Goal: Task Accomplishment & Management: Complete application form

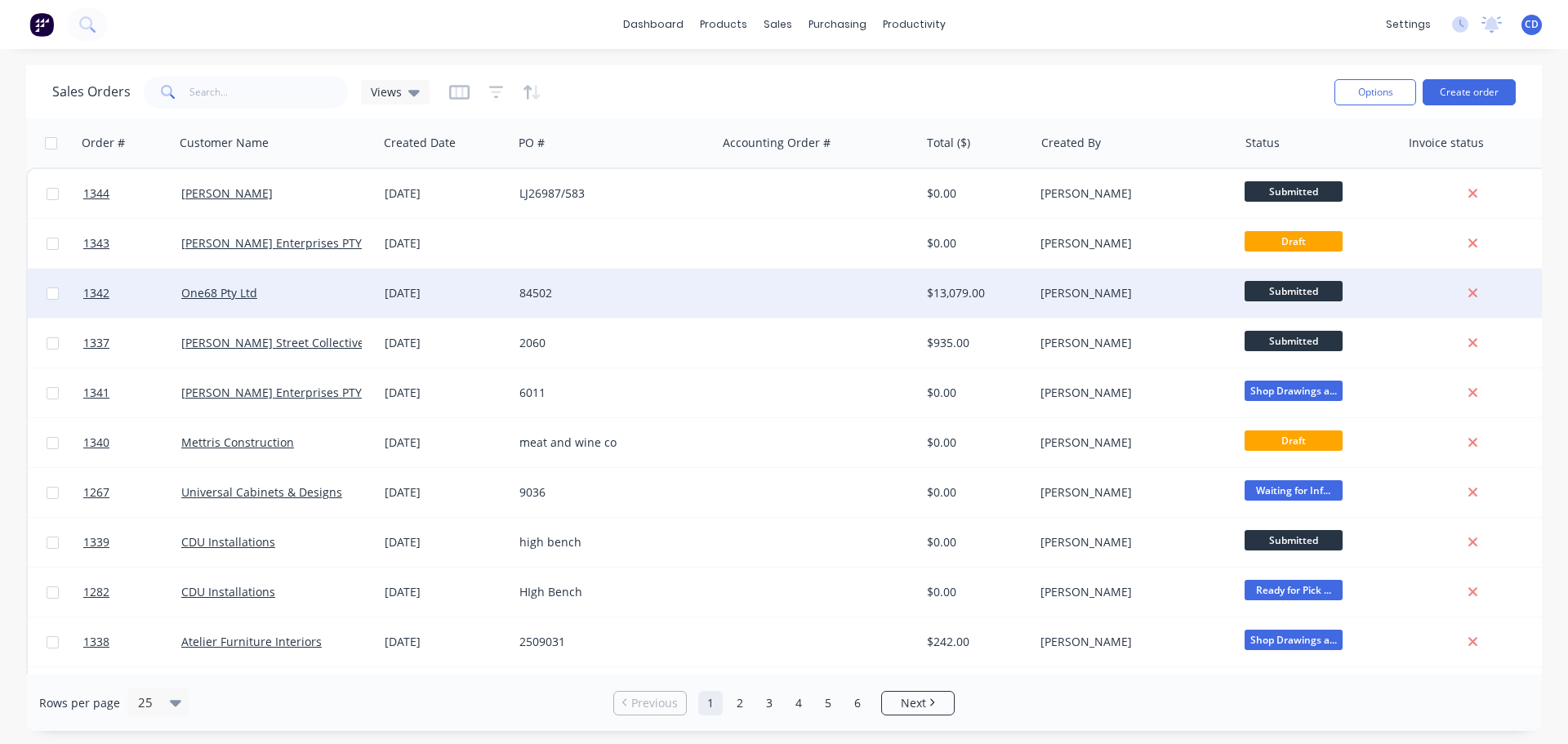
click at [840, 304] on div at bounding box center [818, 293] width 204 height 49
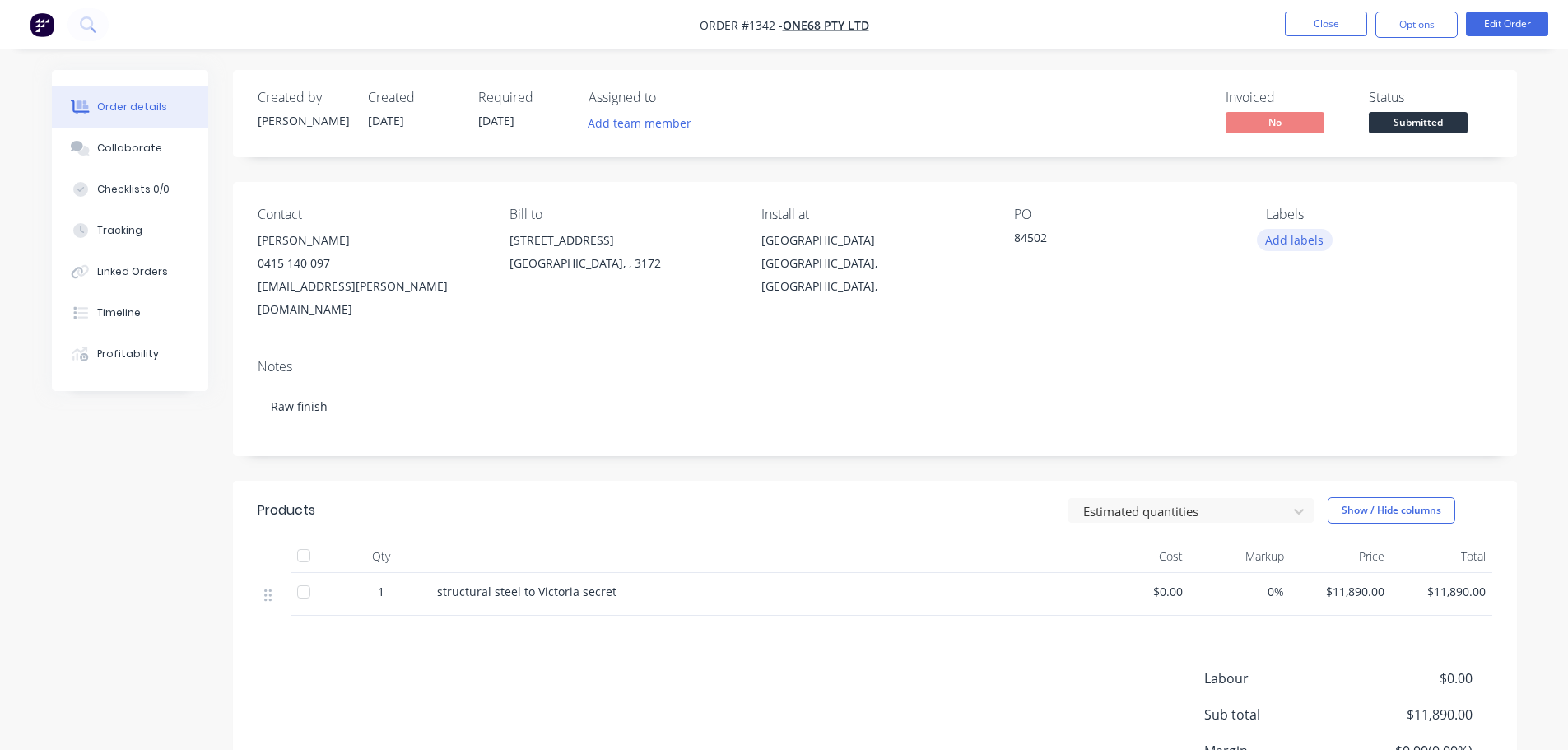
click at [1307, 248] on button "Add labels" at bounding box center [1295, 239] width 76 height 22
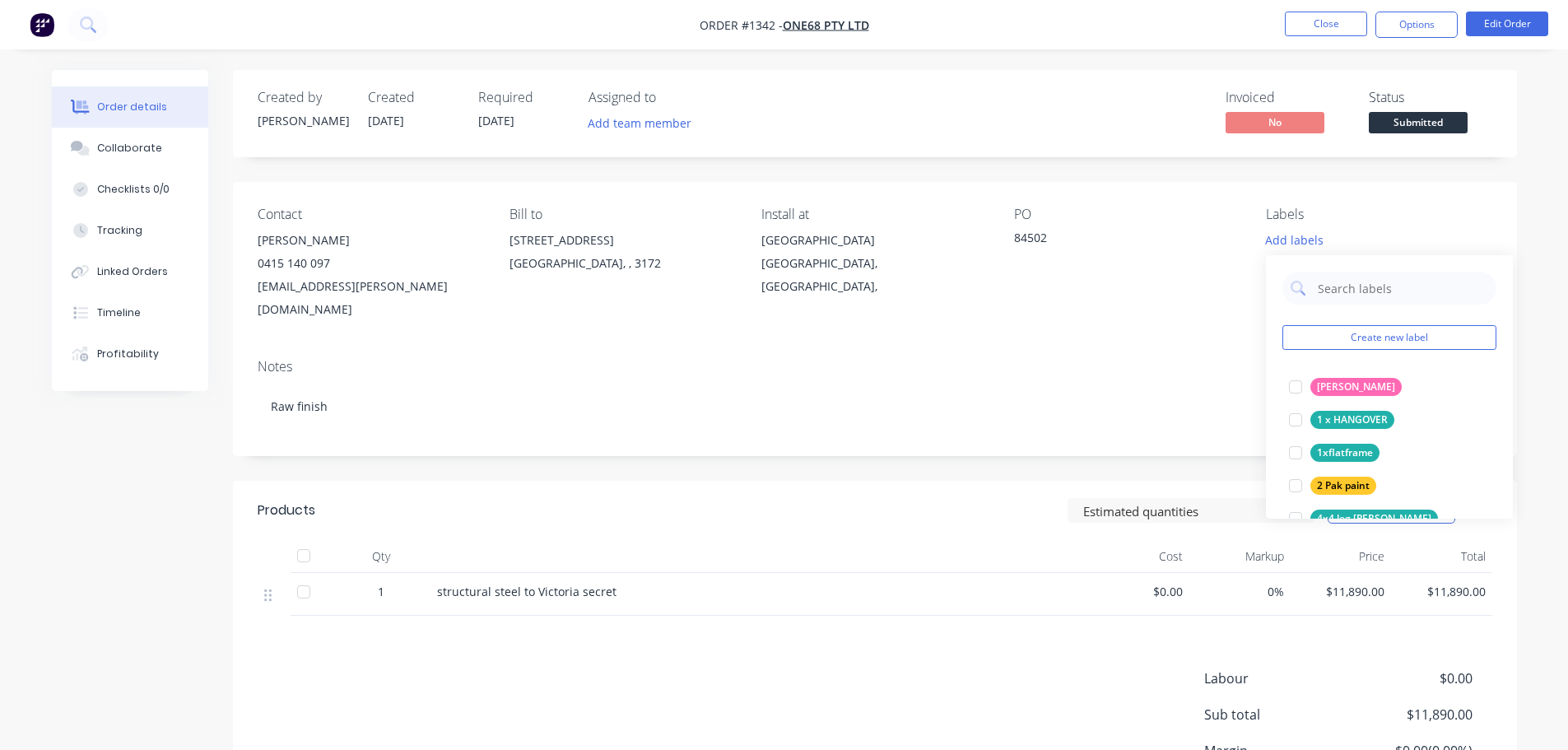
click at [1394, 192] on div "Contact [PERSON_NAME] [PHONE_NUMBER] [EMAIL_ADDRESS][PERSON_NAME][DOMAIN_NAME] …" at bounding box center [874, 264] width 1284 height 164
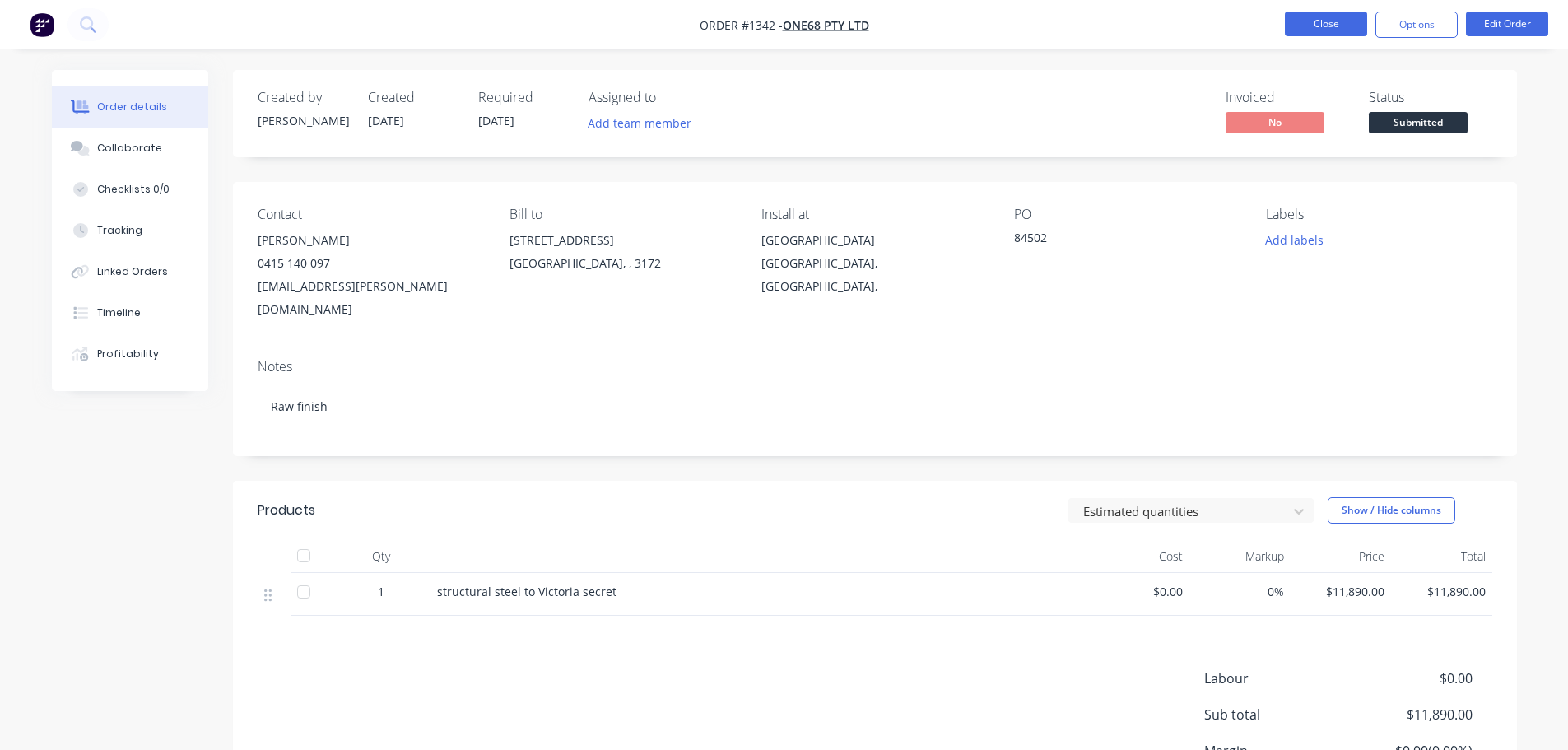
click at [1330, 28] on button "Close" at bounding box center [1326, 24] width 82 height 25
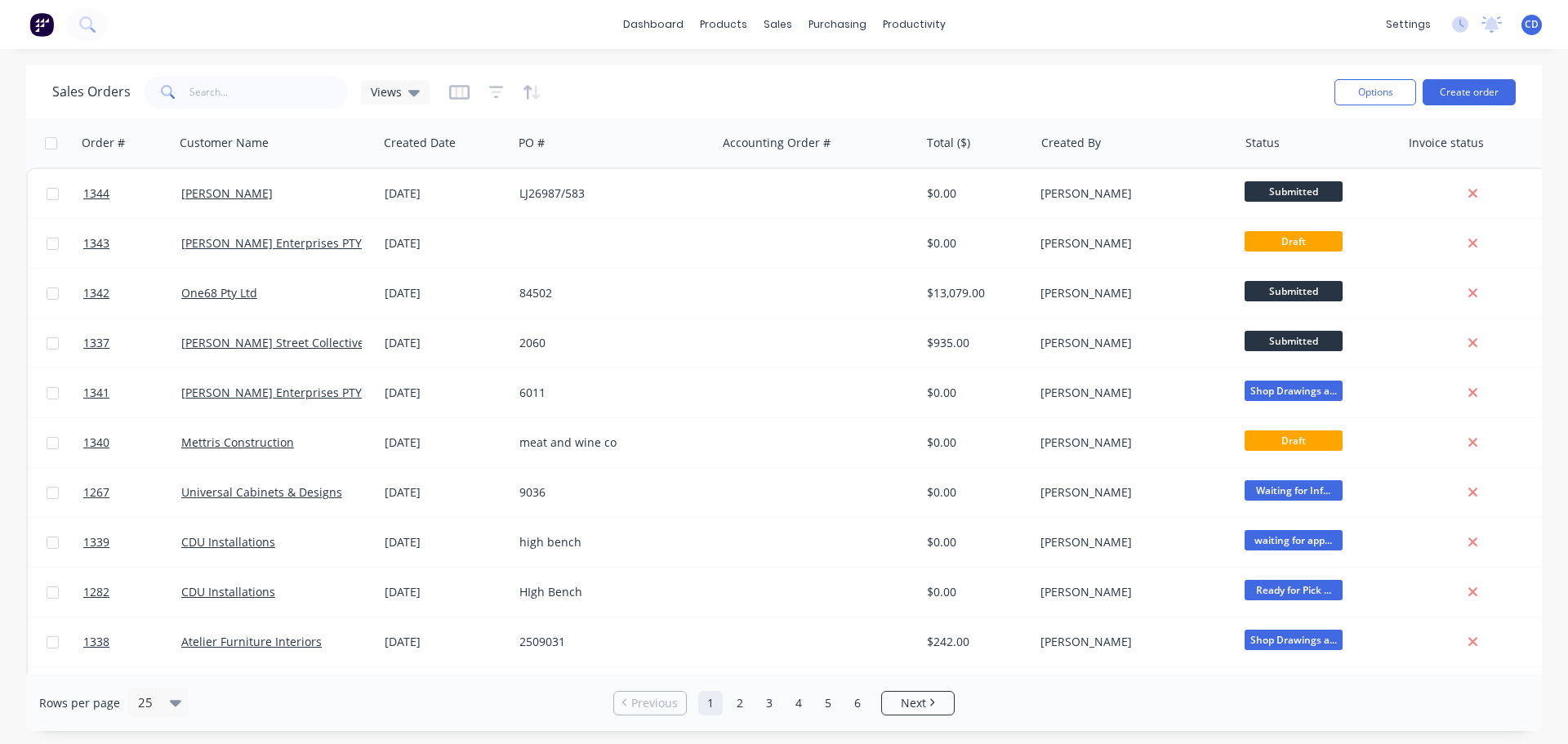
click at [1494, 106] on div "Options Create order" at bounding box center [1422, 92] width 188 height 40
click at [1494, 96] on button "Create order" at bounding box center [1470, 92] width 93 height 26
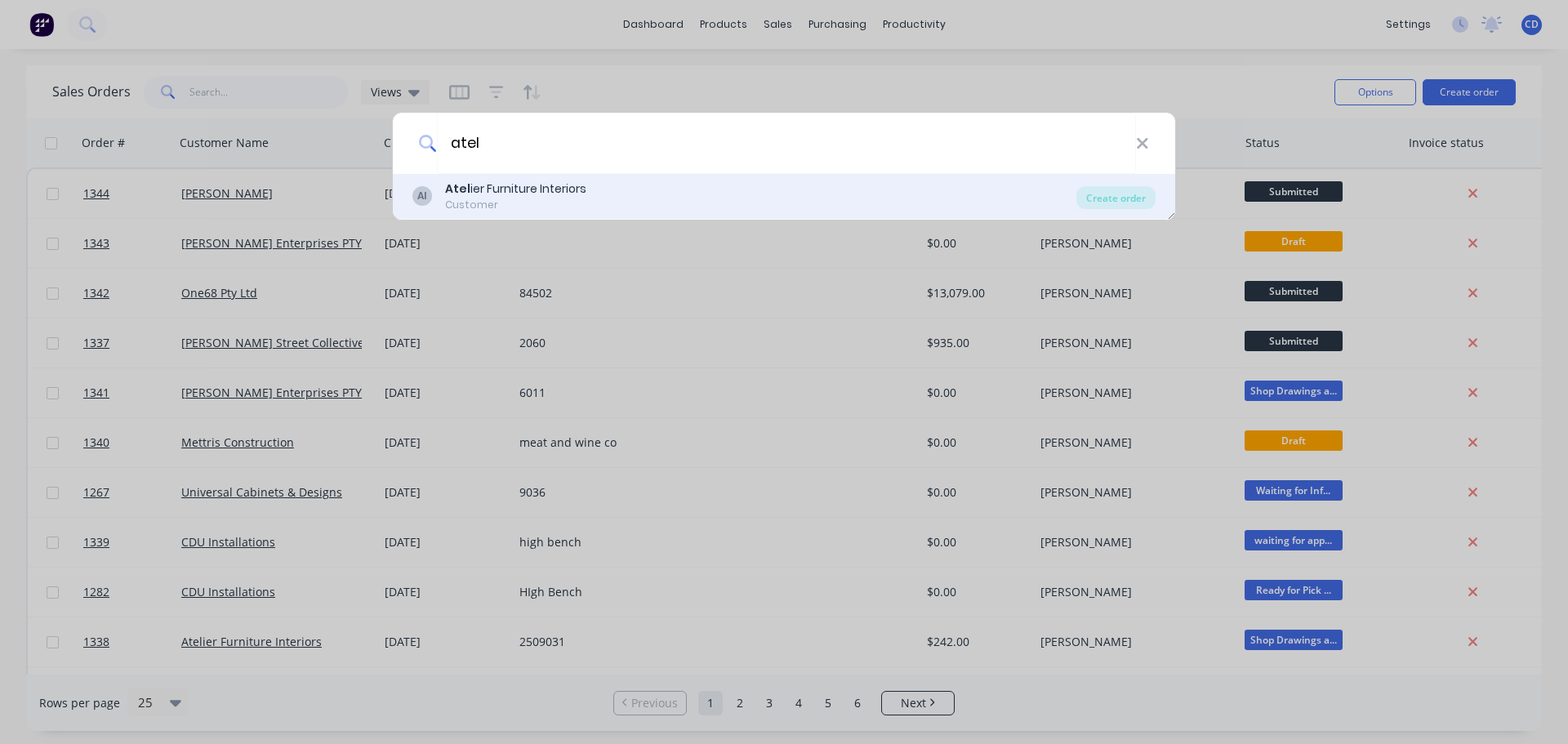
type input "atel"
click at [647, 201] on div "AI Atel ier Furniture Interiors Customer" at bounding box center [744, 196] width 664 height 32
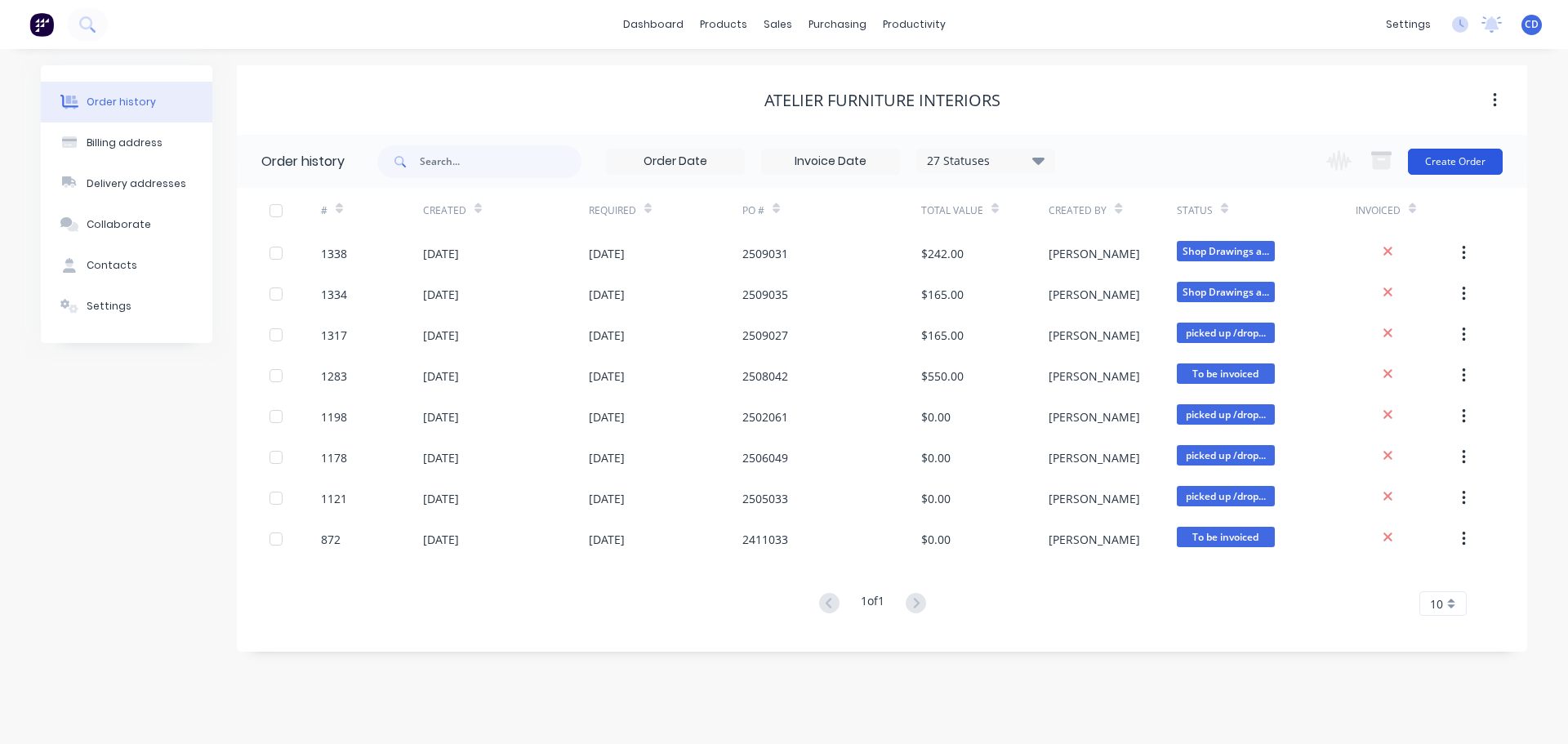
click at [1450, 165] on button "Create Order" at bounding box center [1456, 162] width 95 height 26
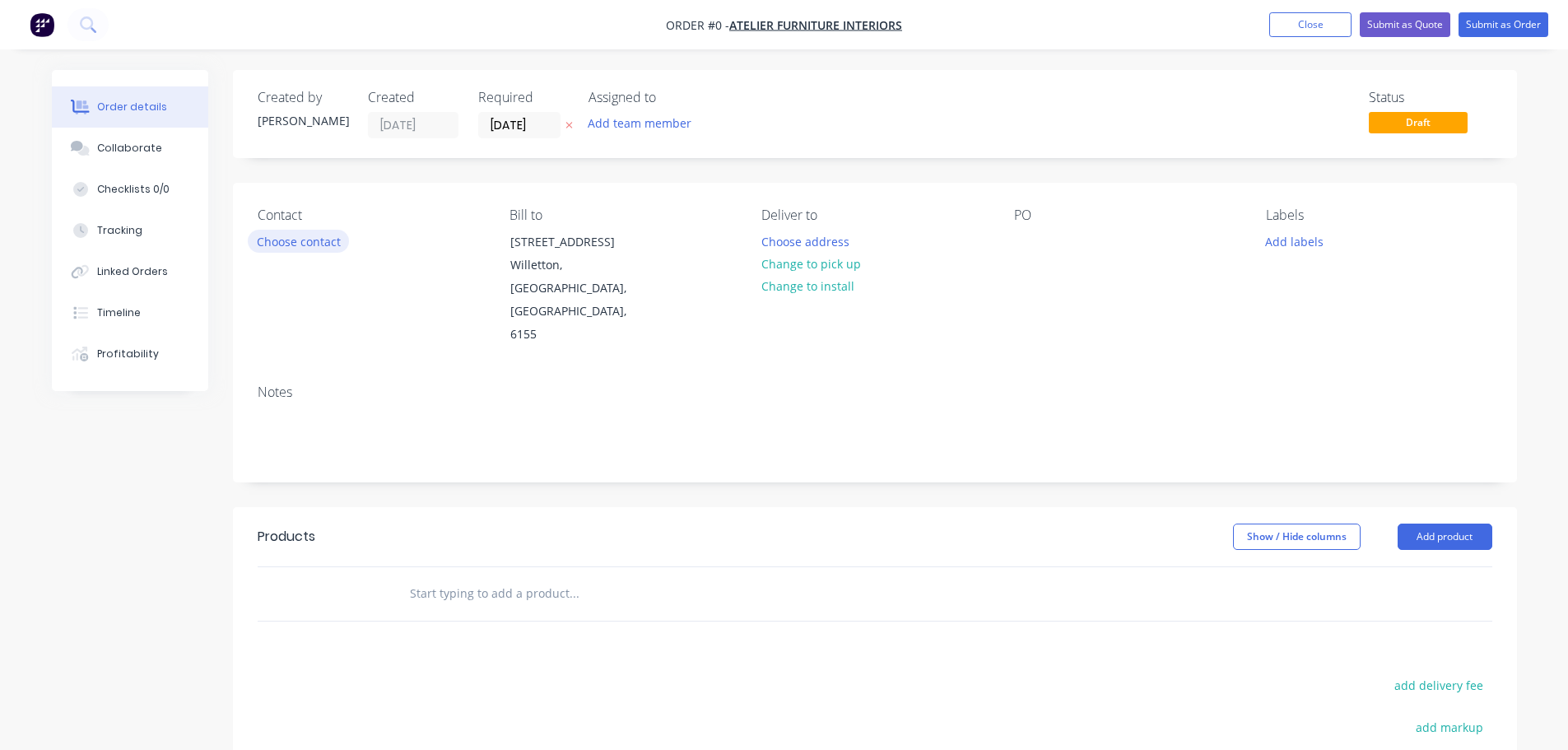
click at [324, 248] on button "Choose contact" at bounding box center [298, 240] width 101 height 22
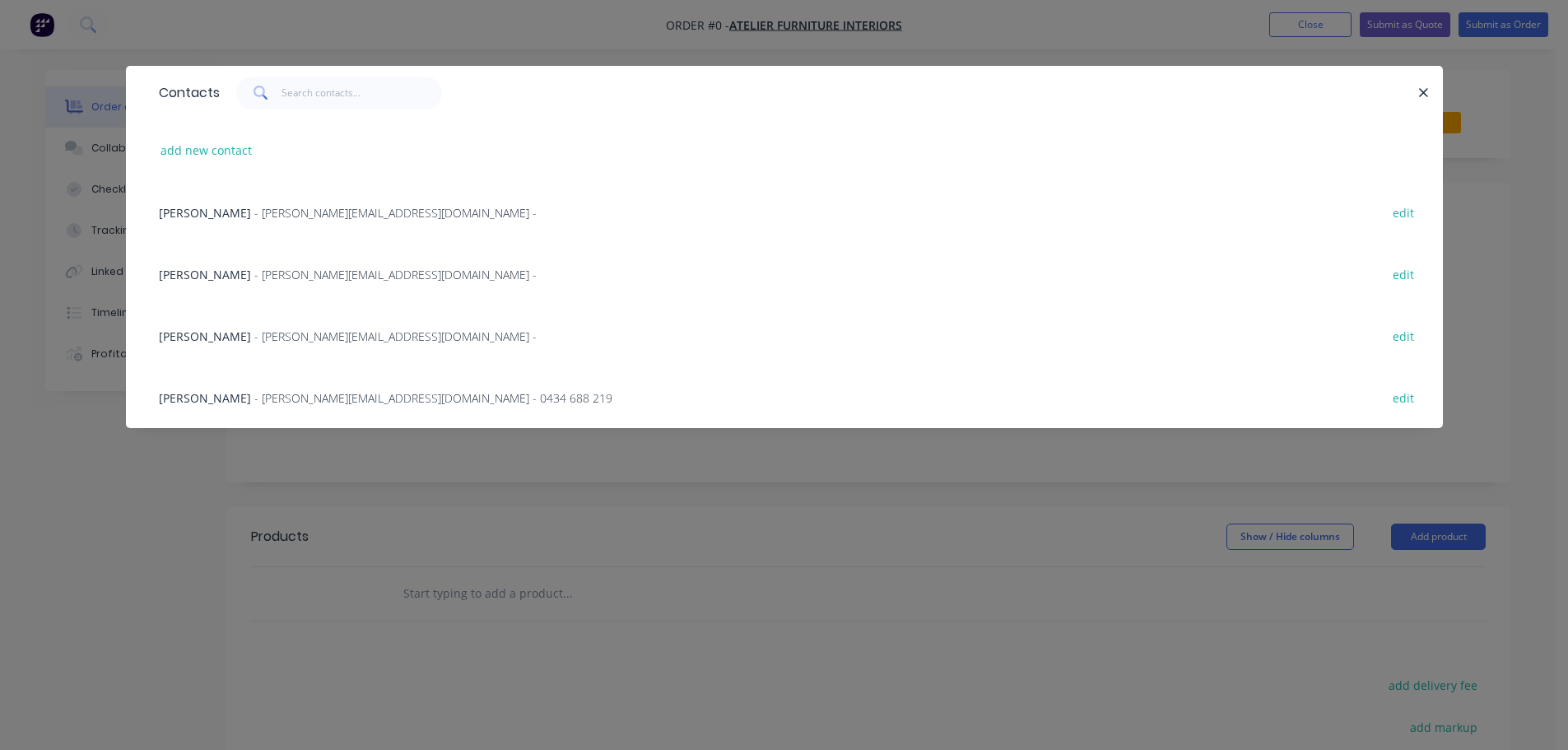
click at [285, 274] on span "- [PERSON_NAME][EMAIL_ADDRESS][DOMAIN_NAME] -" at bounding box center [395, 274] width 282 height 16
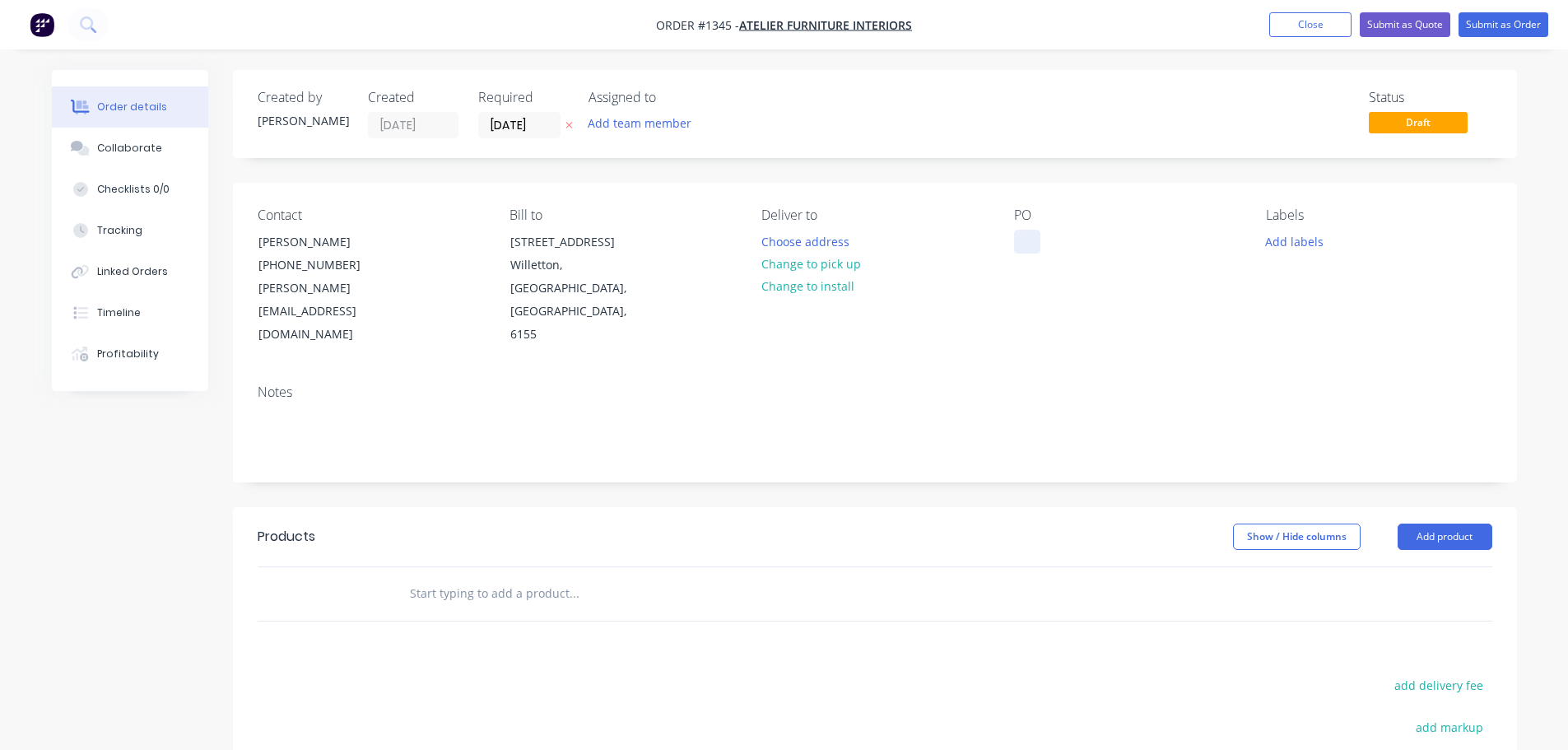
click at [1025, 241] on div at bounding box center [1028, 241] width 26 height 24
click at [1024, 241] on div at bounding box center [1028, 241] width 26 height 24
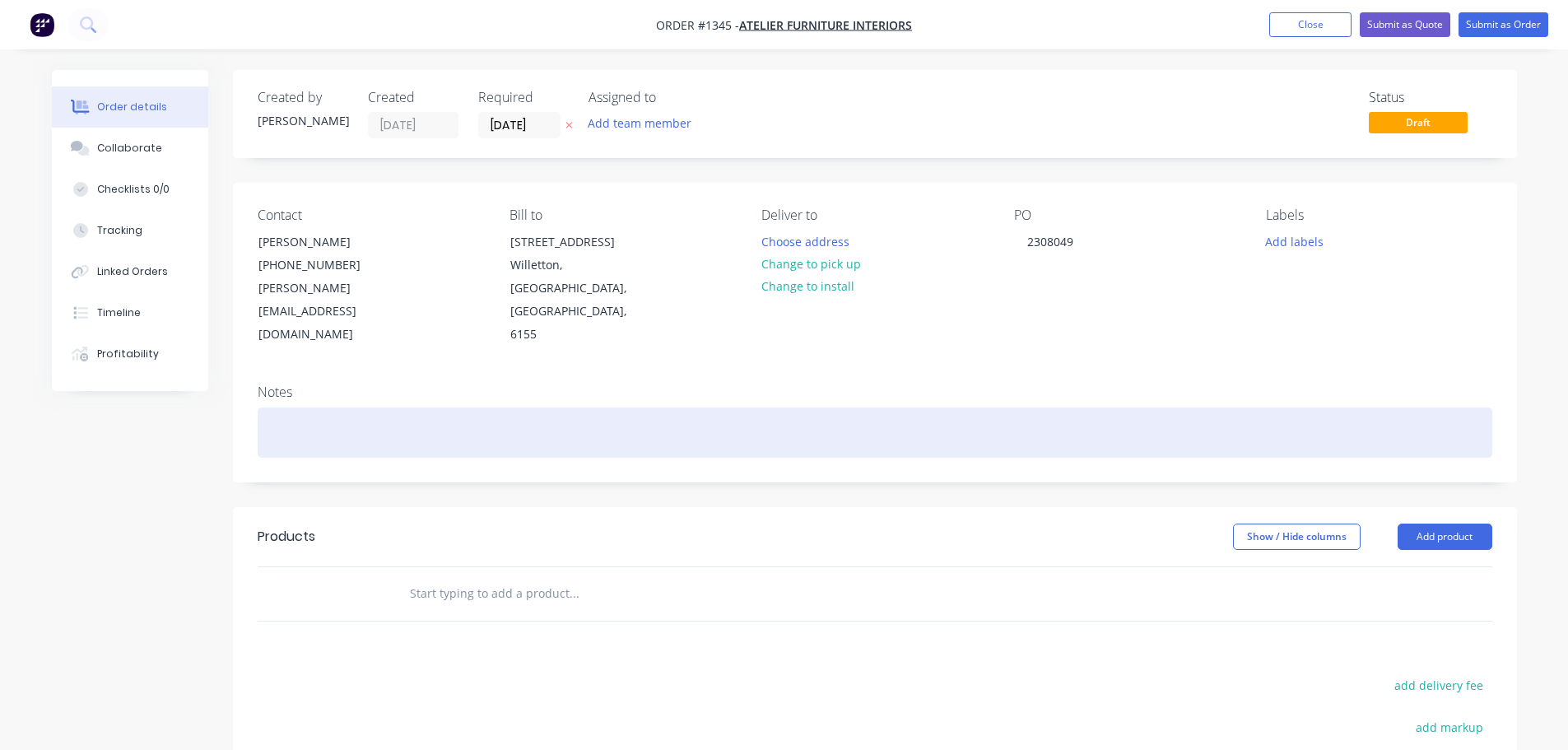
click at [457, 408] on div at bounding box center [874, 432] width 1235 height 50
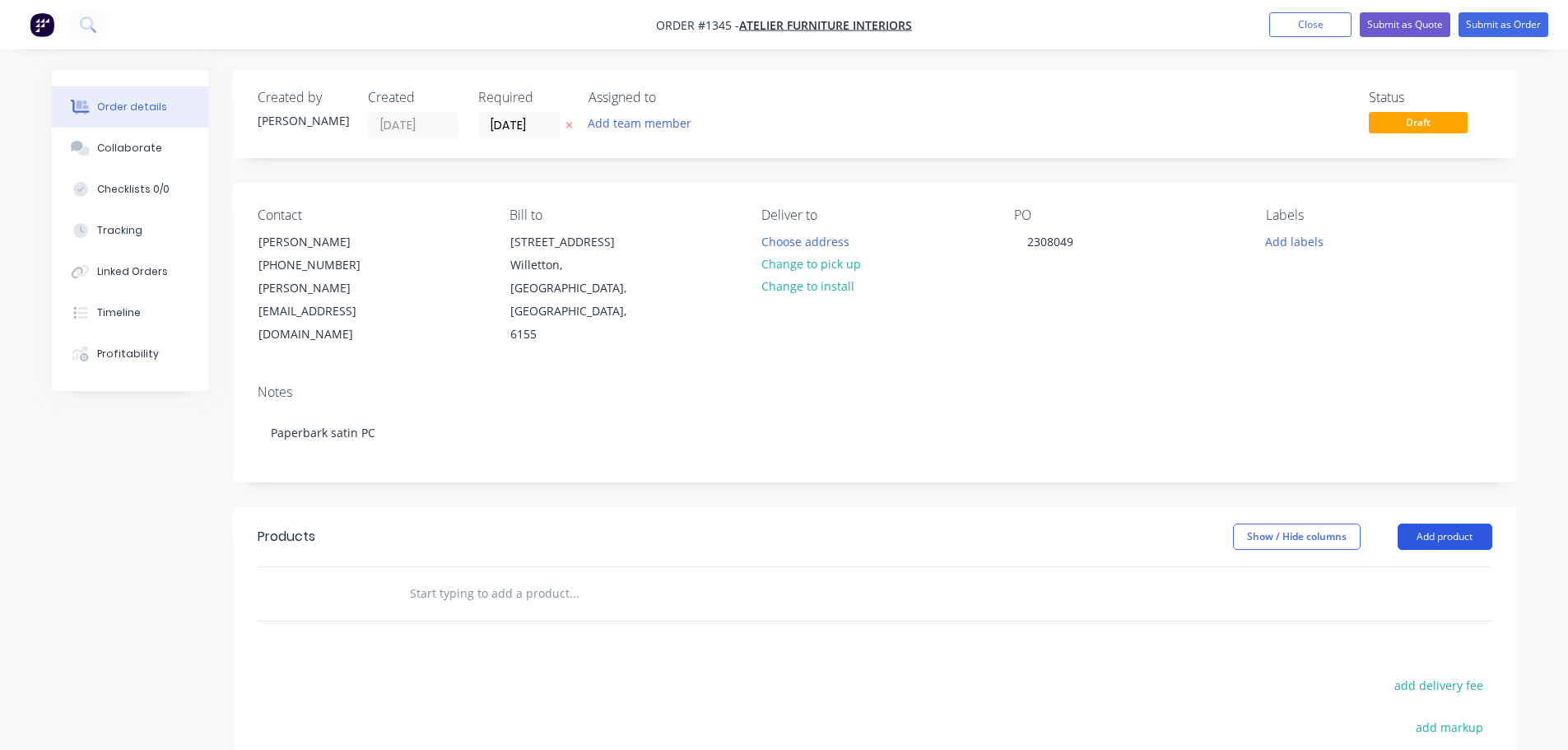
click at [1433, 524] on button "Add product" at bounding box center [1445, 537] width 95 height 26
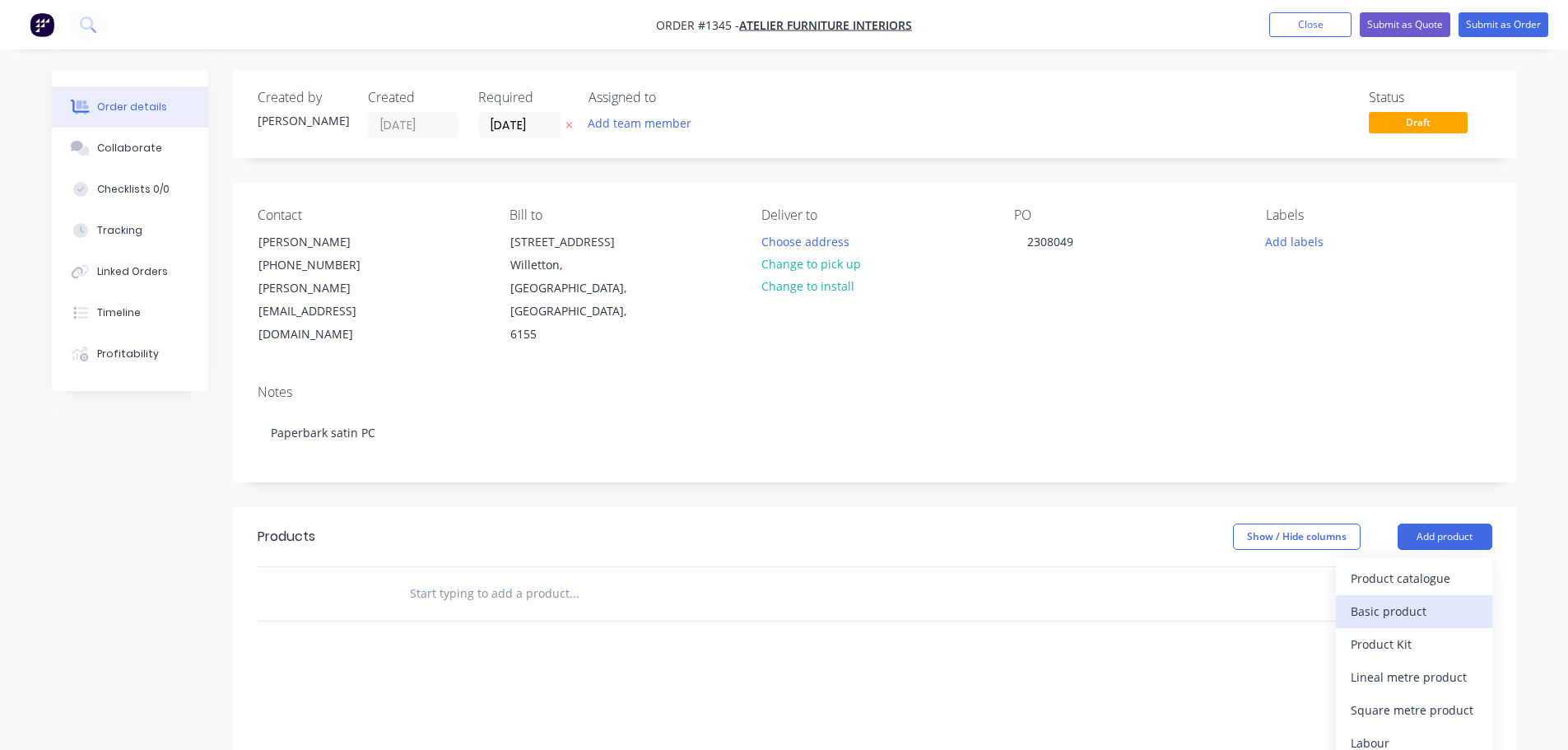
click at [1387, 600] on div "Basic product" at bounding box center [1415, 611] width 127 height 24
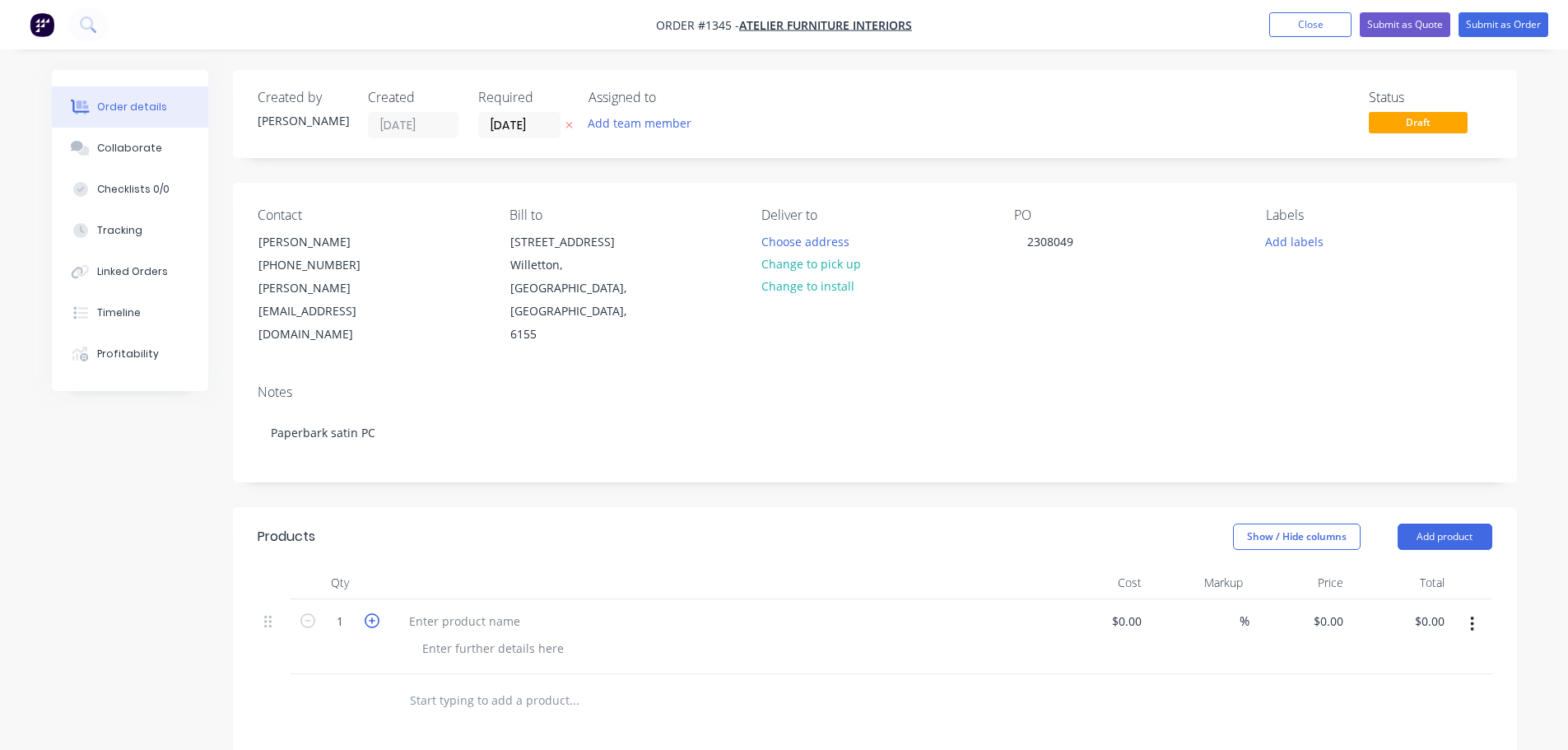
click at [376, 614] on icon "button" at bounding box center [372, 621] width 15 height 15
type input "2"
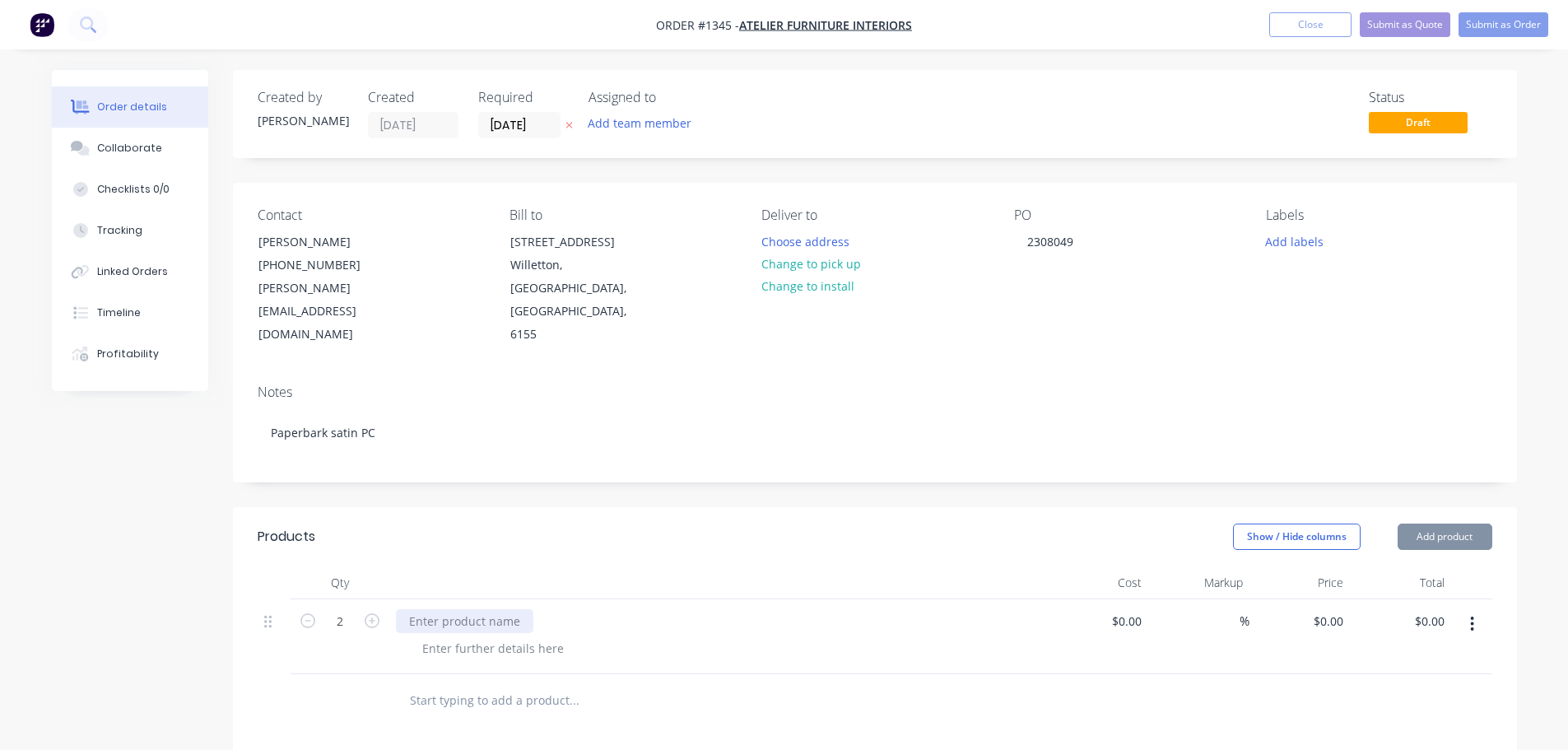
click at [431, 610] on div at bounding box center [464, 621] width 138 height 24
click at [452, 610] on div at bounding box center [464, 621] width 138 height 24
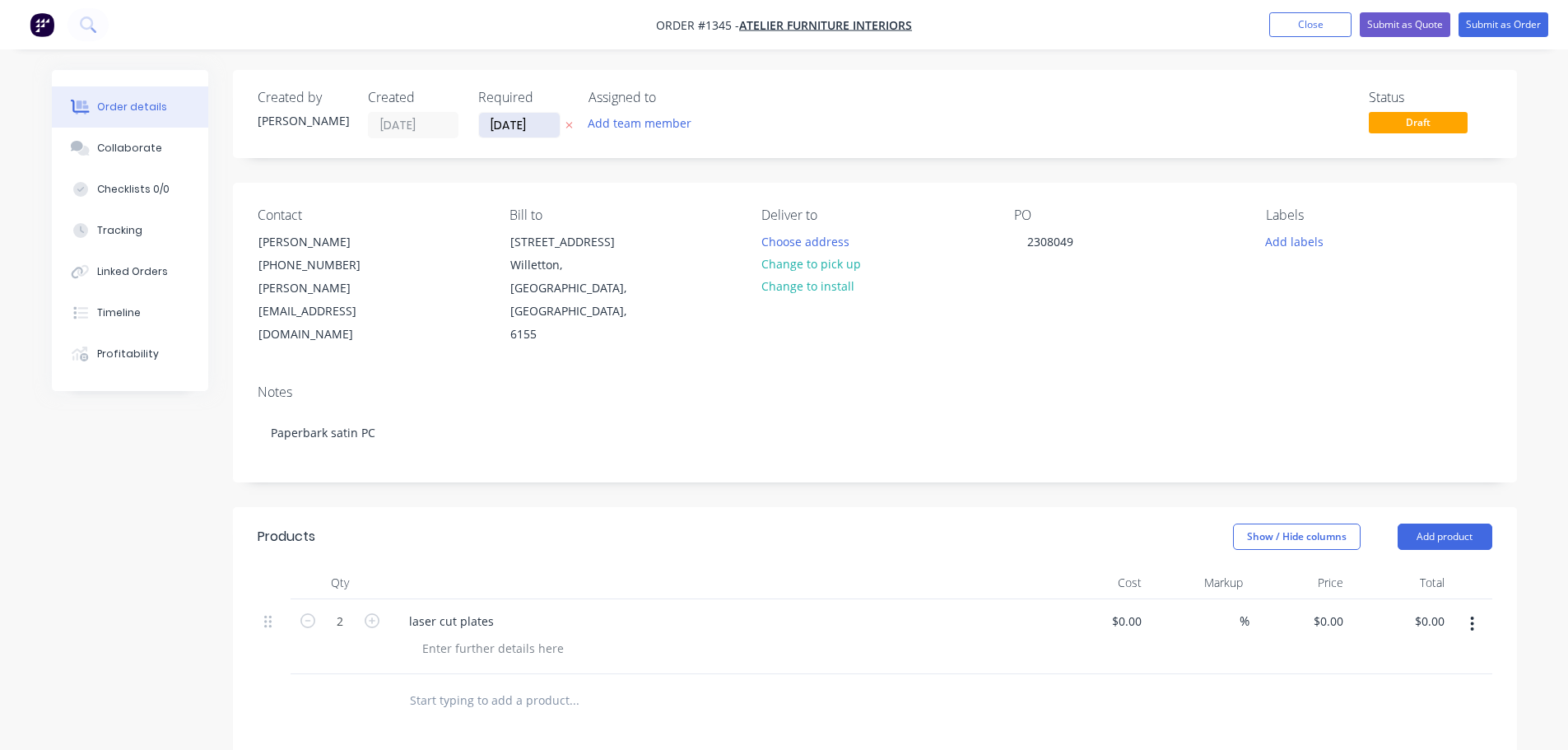
click at [516, 134] on input "[DATE]" at bounding box center [520, 125] width 81 height 25
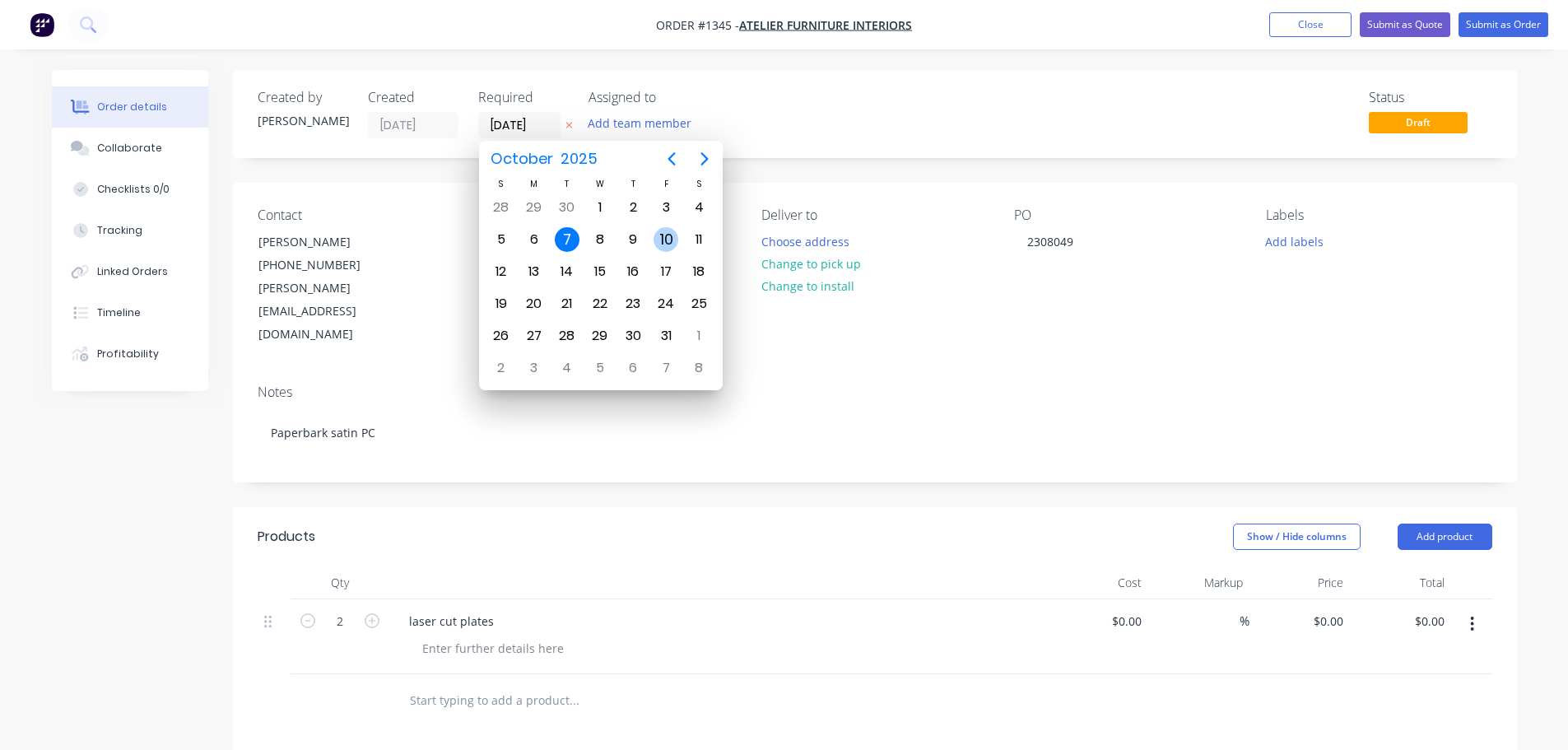
click at [662, 241] on div "10" at bounding box center [666, 239] width 25 height 25
type input "[DATE]"
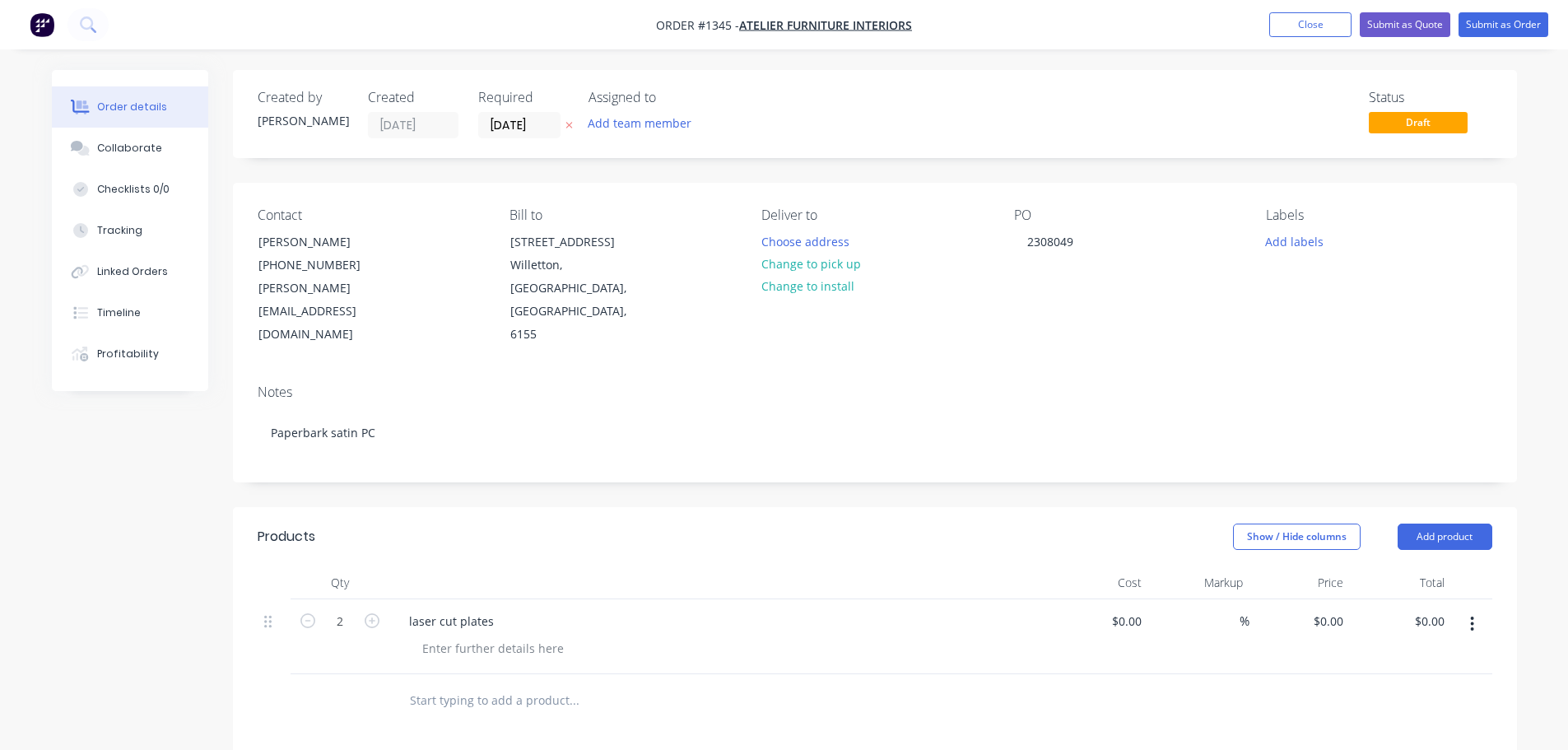
click at [704, 384] on div "Notes" at bounding box center [874, 392] width 1235 height 16
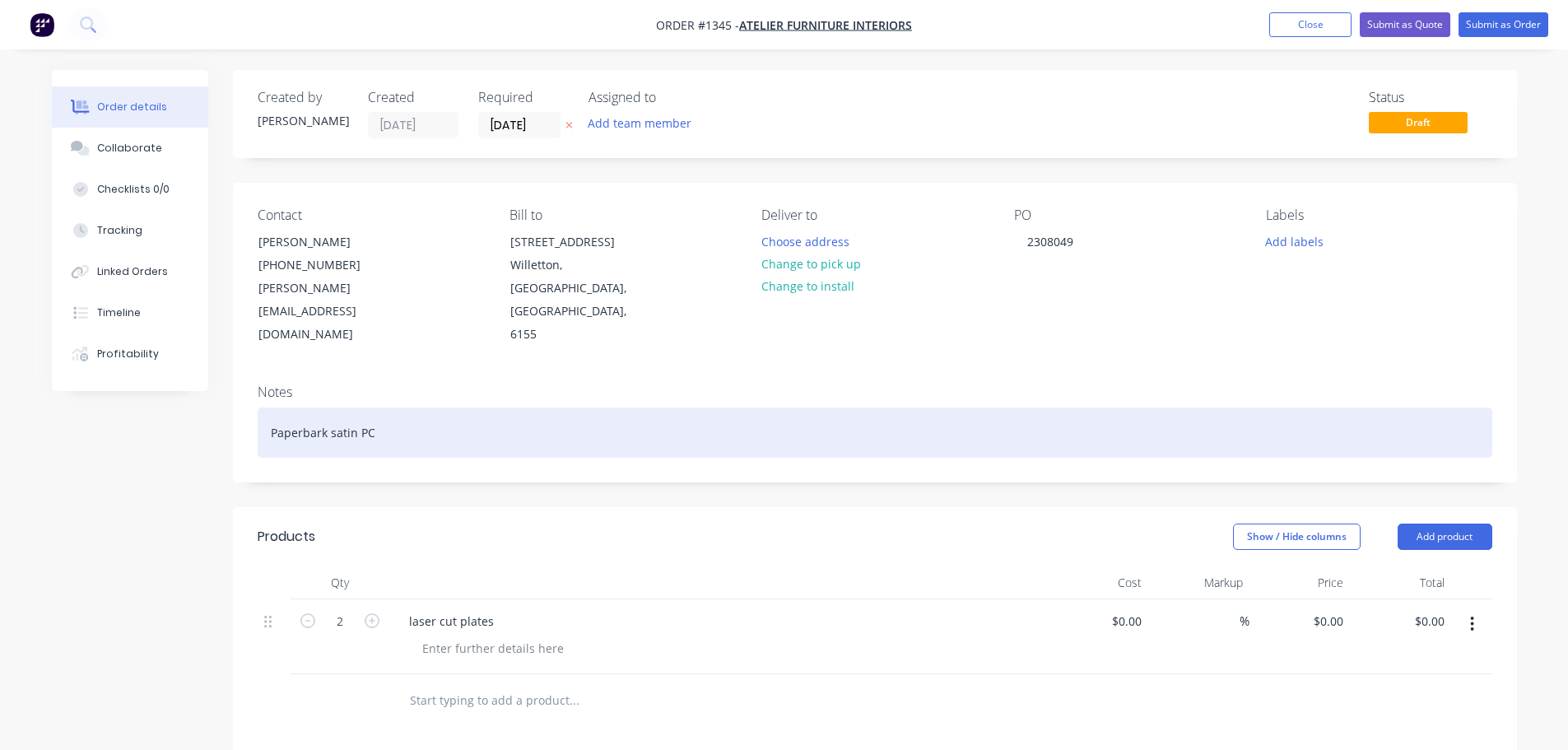
click at [695, 408] on div "Paperbark satin PC" at bounding box center [874, 432] width 1235 height 50
click at [651, 408] on div "Paperbark satin PC" at bounding box center [874, 432] width 1235 height 50
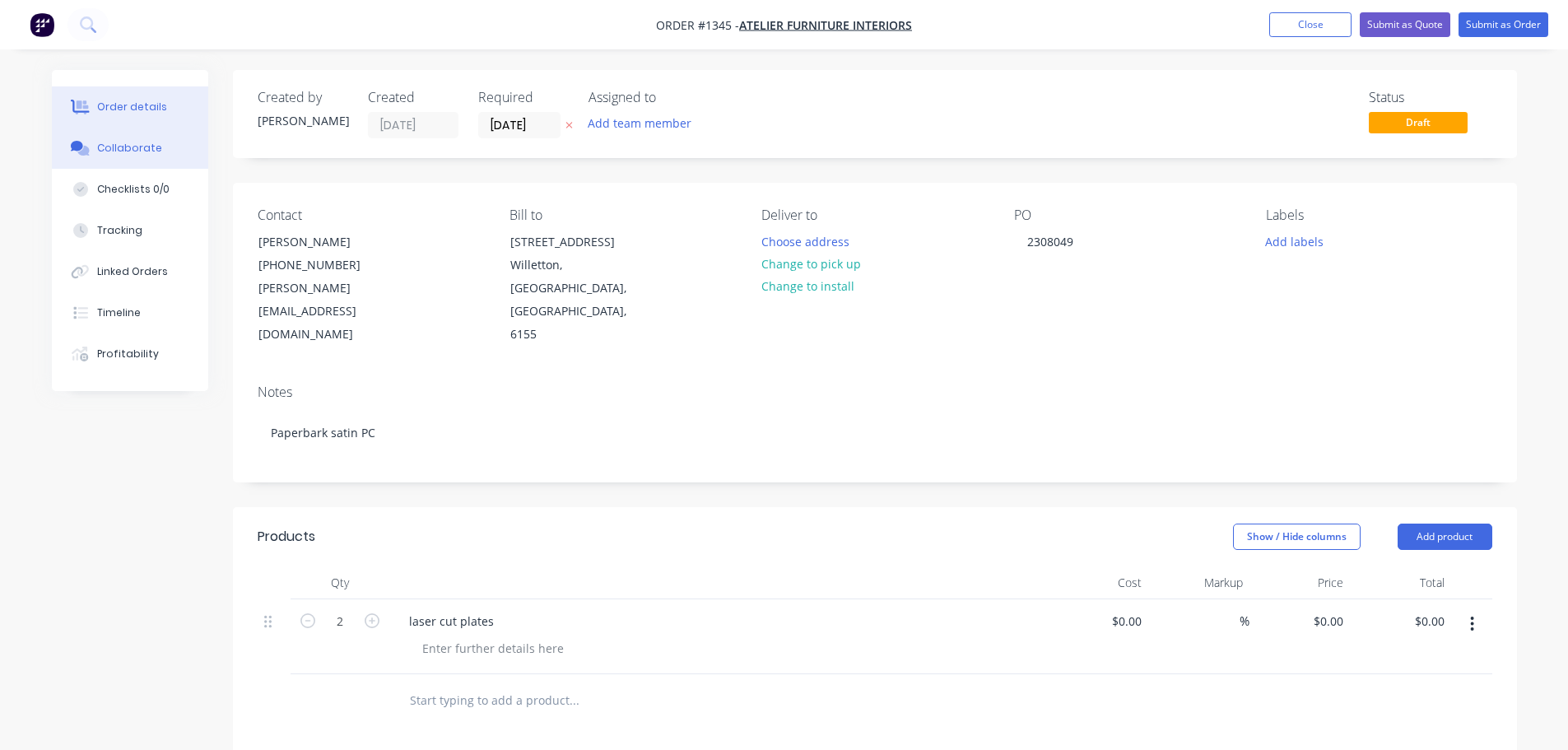
click at [153, 158] on button "Collaborate" at bounding box center [130, 149] width 157 height 41
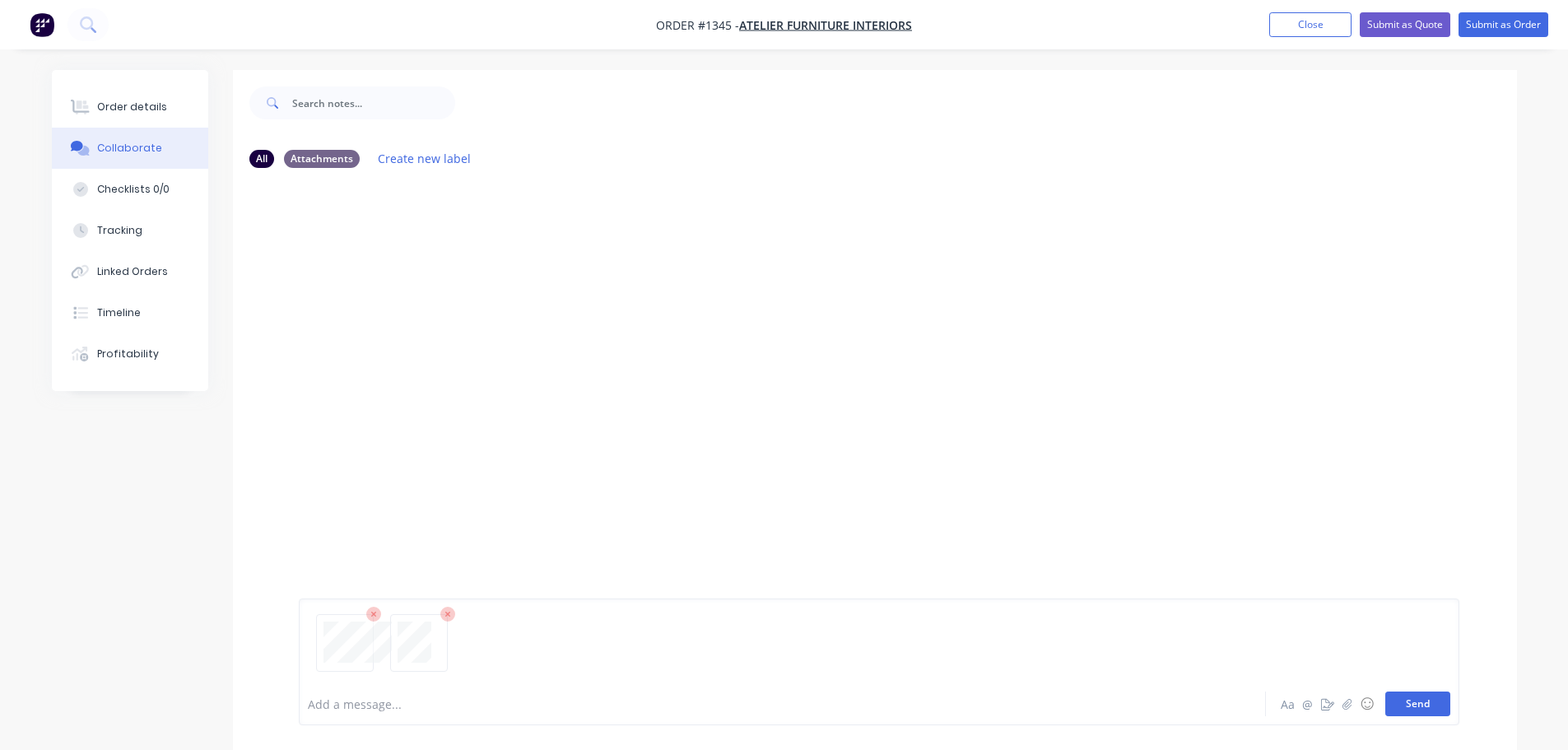
click at [1422, 697] on button "Send" at bounding box center [1418, 704] width 65 height 25
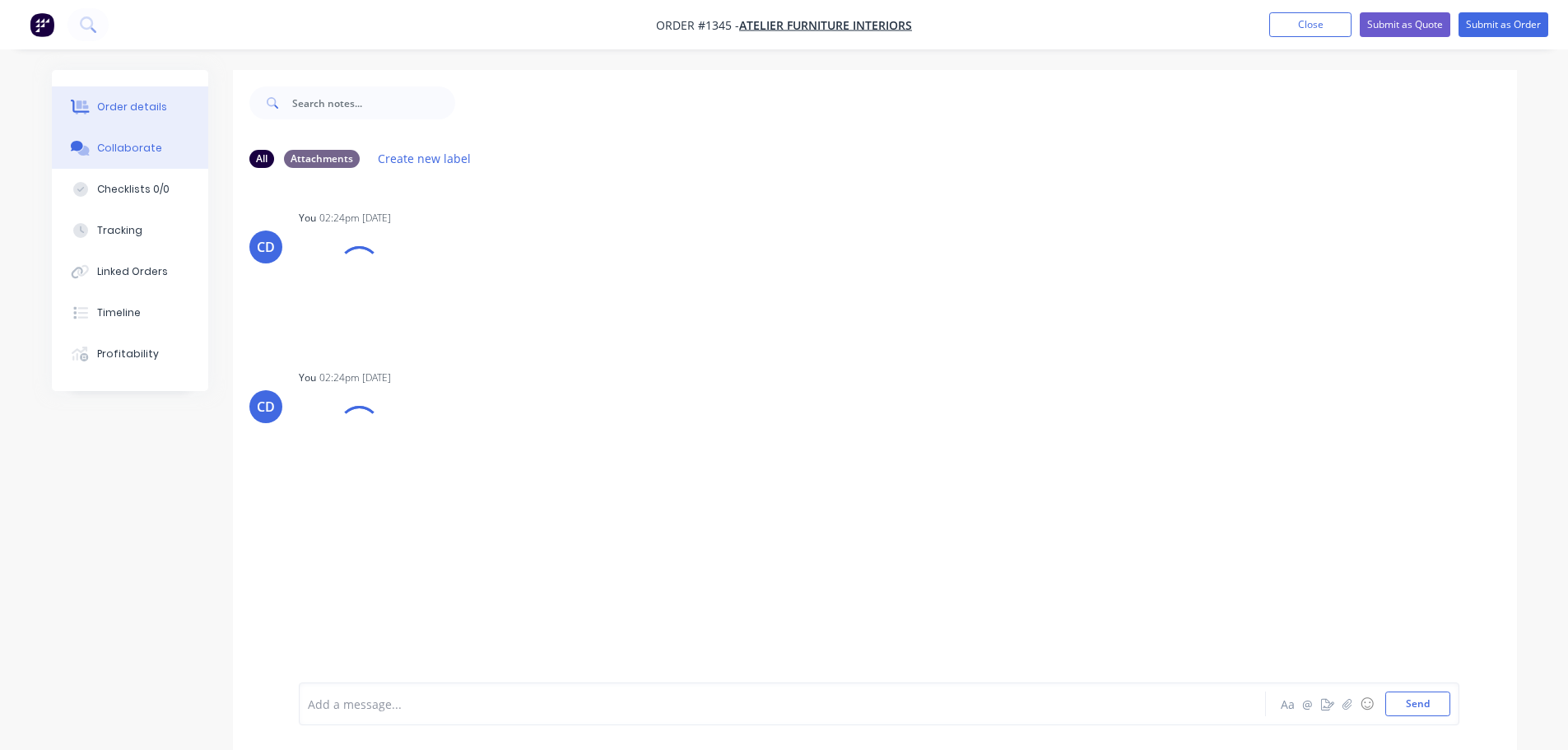
click at [148, 115] on button "Order details" at bounding box center [130, 107] width 157 height 41
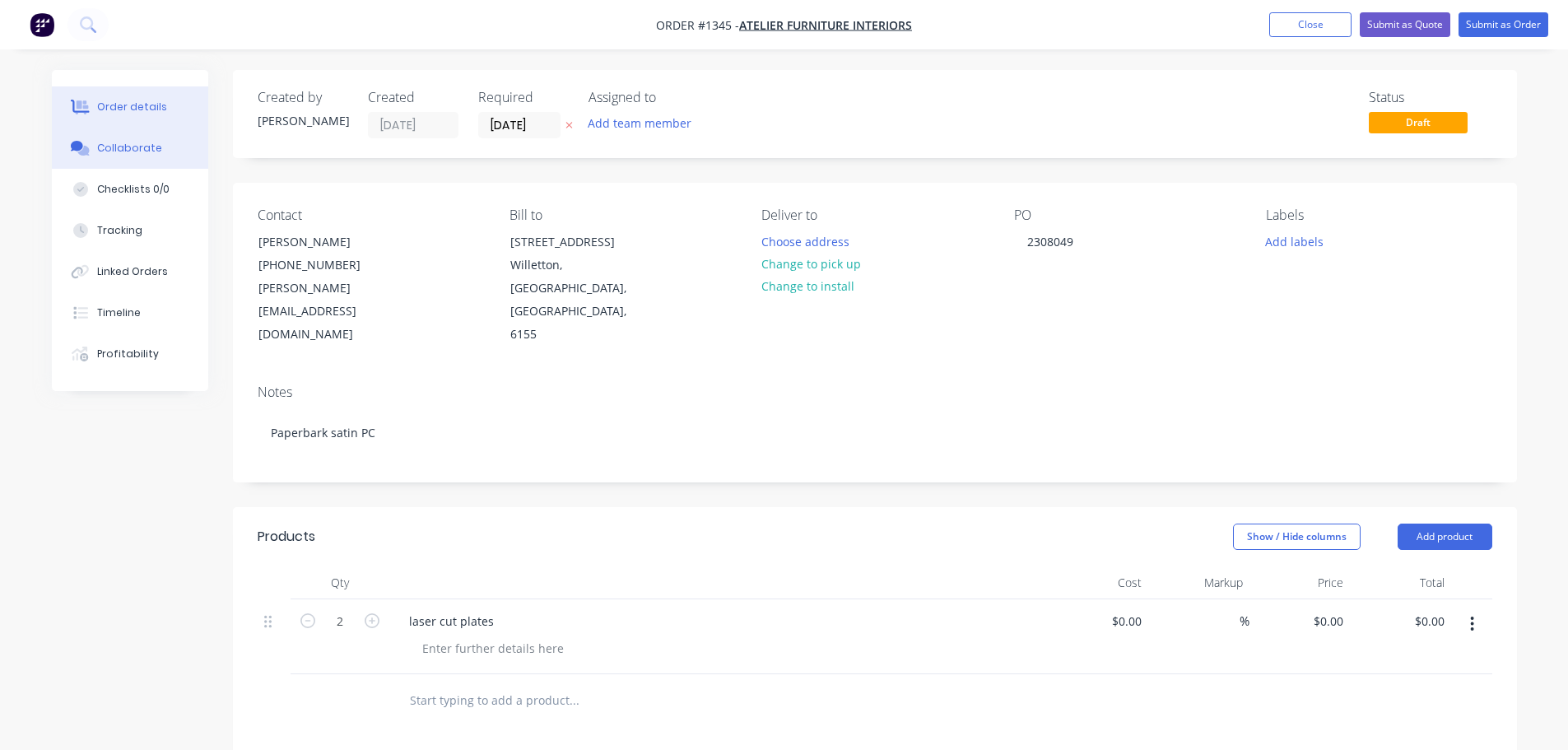
click at [136, 137] on button "Collaborate" at bounding box center [130, 149] width 157 height 41
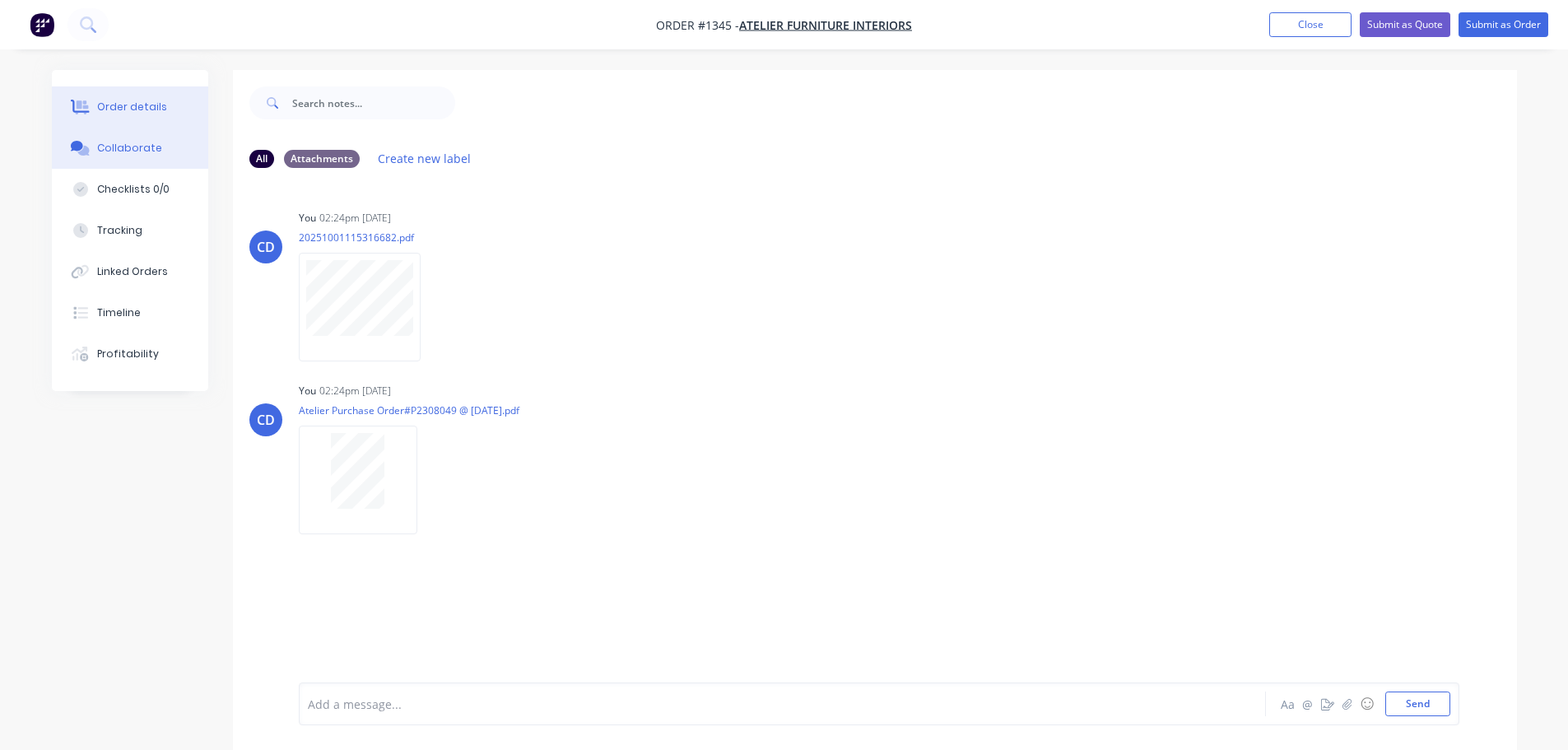
click at [140, 113] on div "Order details" at bounding box center [132, 107] width 70 height 15
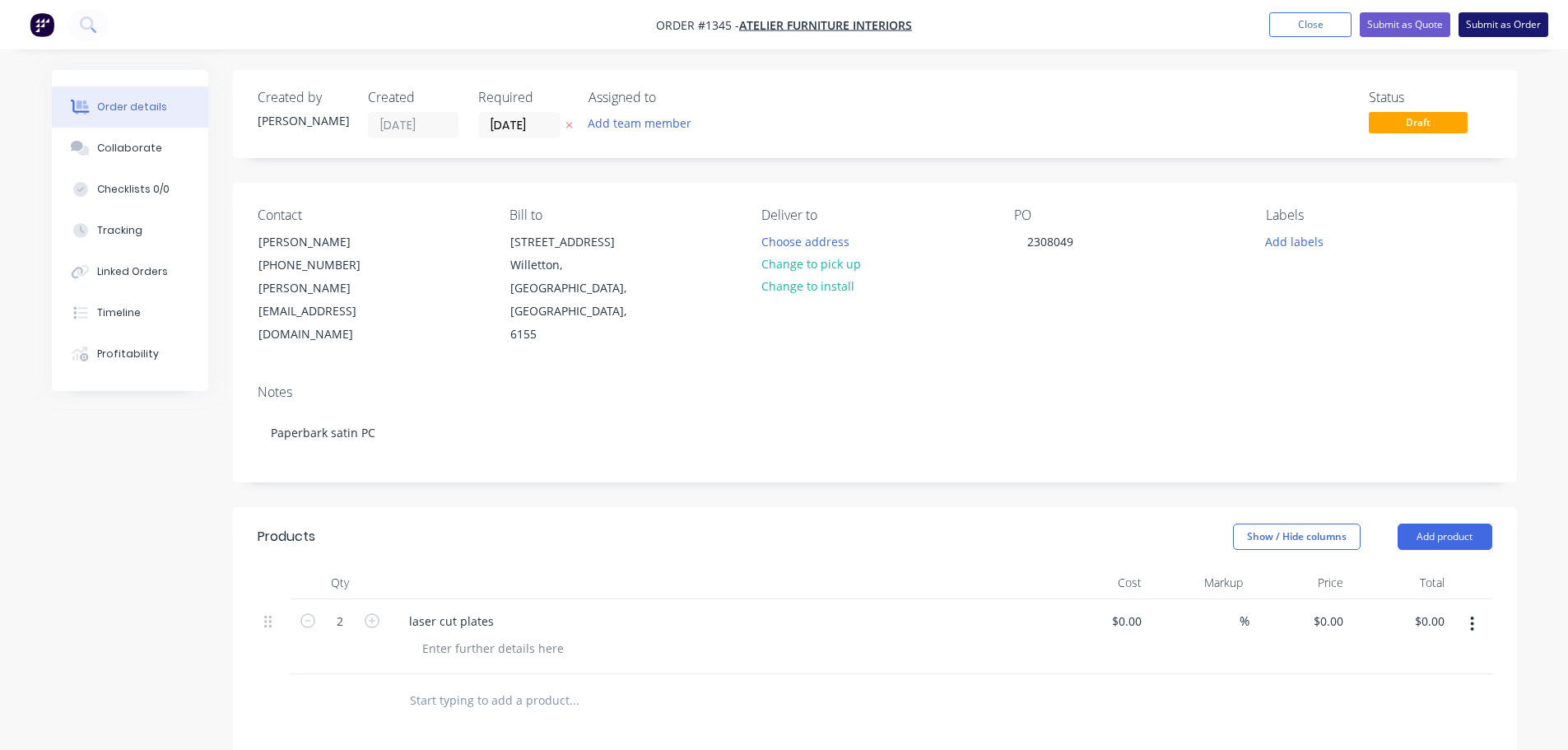
click at [1508, 24] on button "Submit as Order" at bounding box center [1504, 25] width 90 height 25
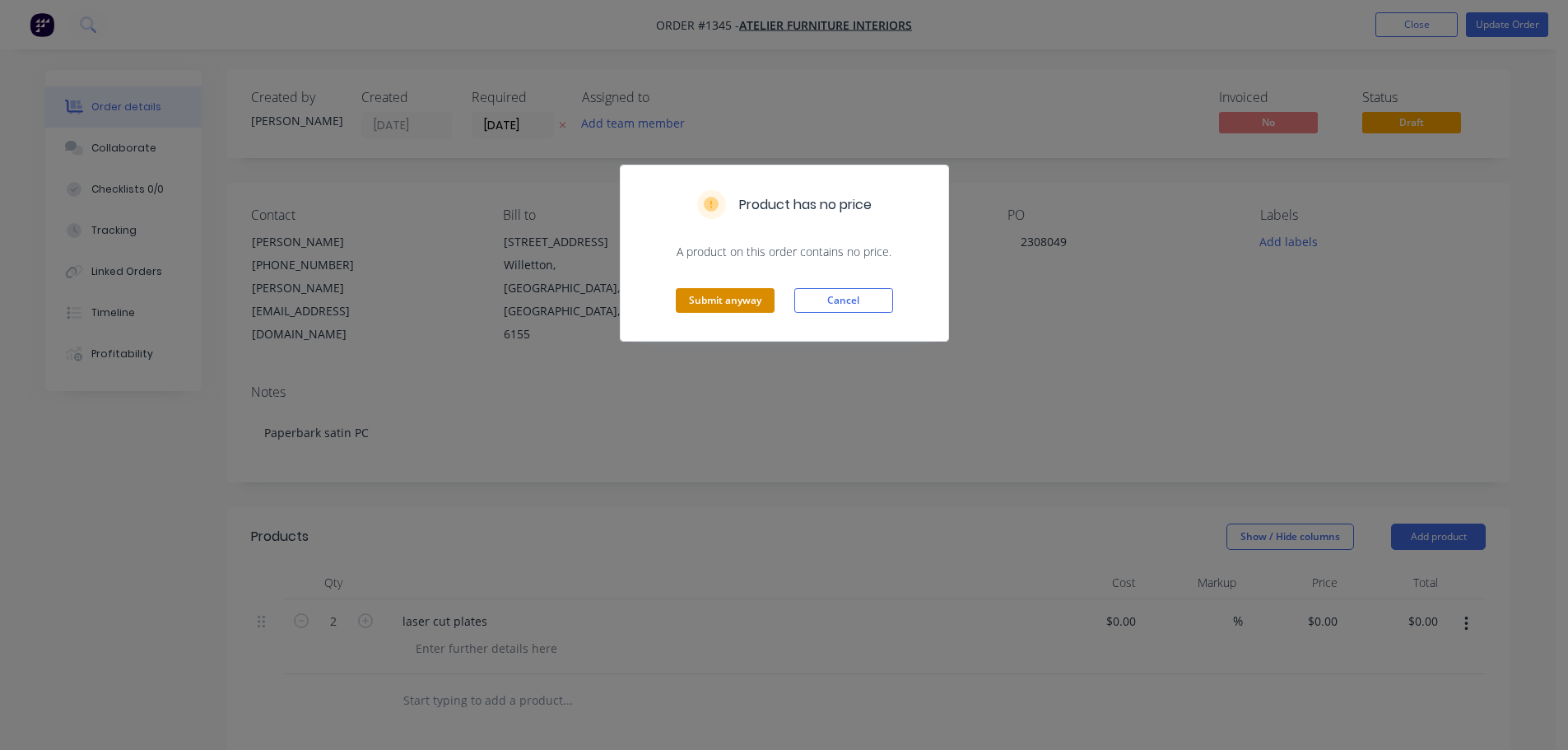
click at [710, 302] on button "Submit anyway" at bounding box center [725, 300] width 99 height 25
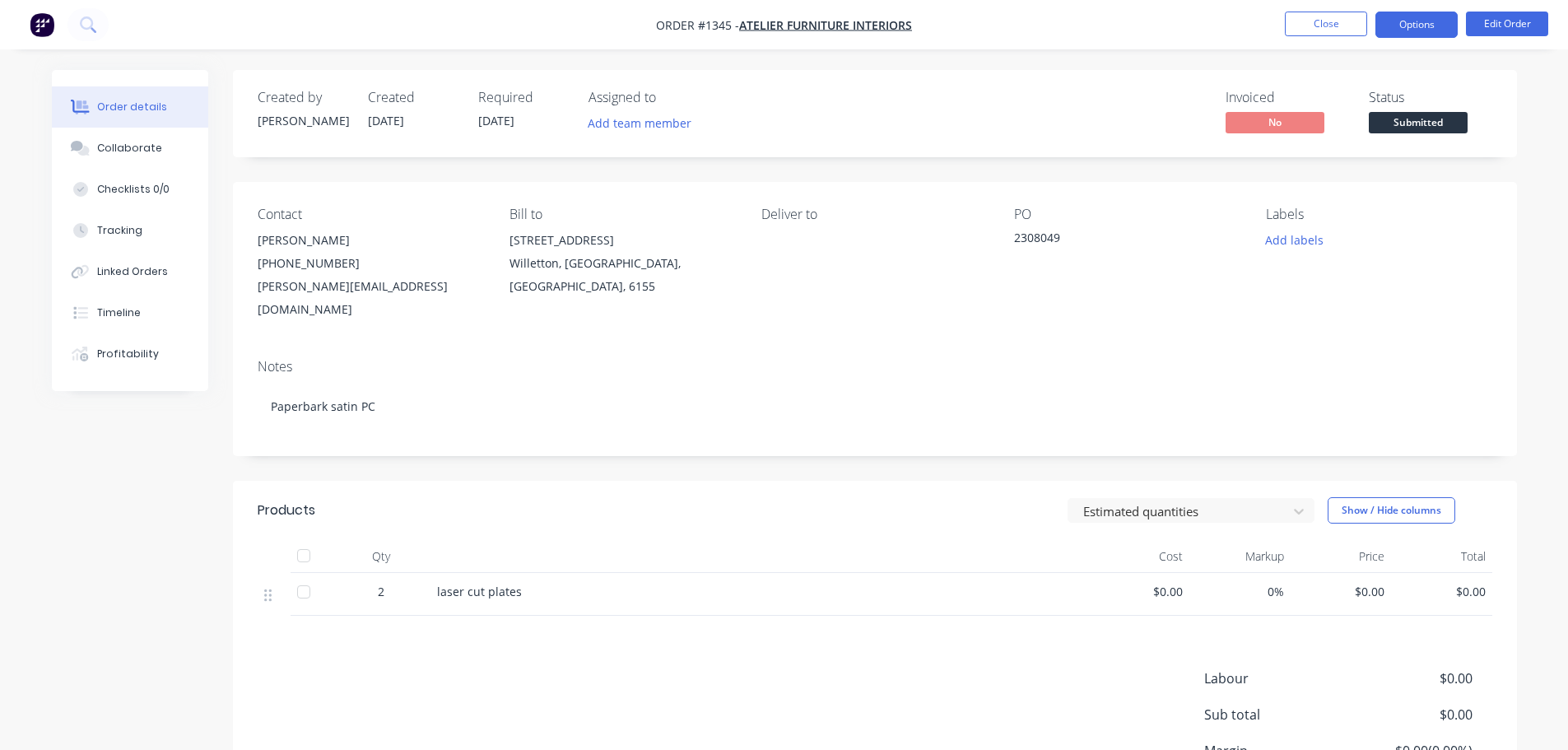
click at [1387, 24] on button "Options" at bounding box center [1417, 25] width 82 height 26
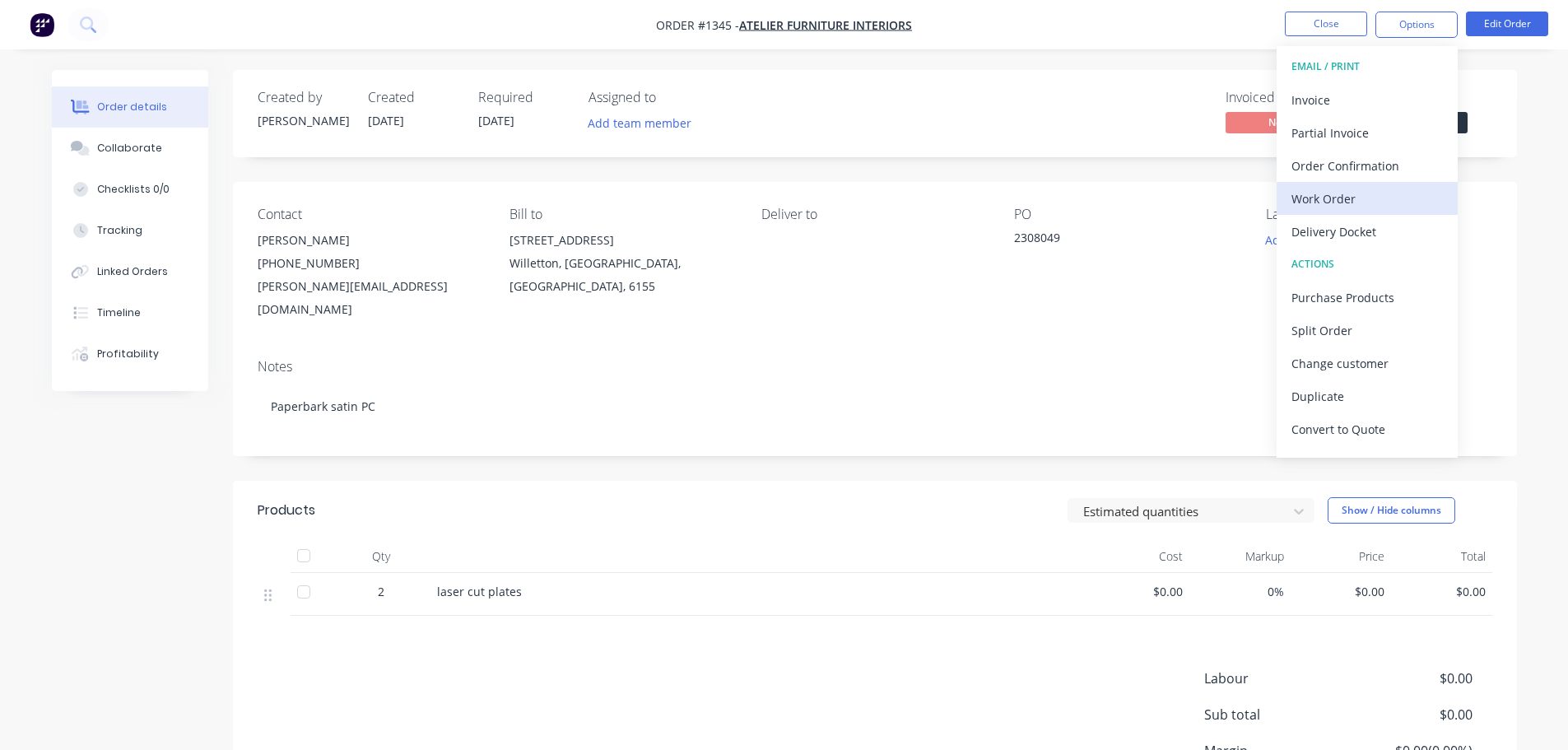
click at [1344, 200] on div "Work Order" at bounding box center [1368, 199] width 152 height 24
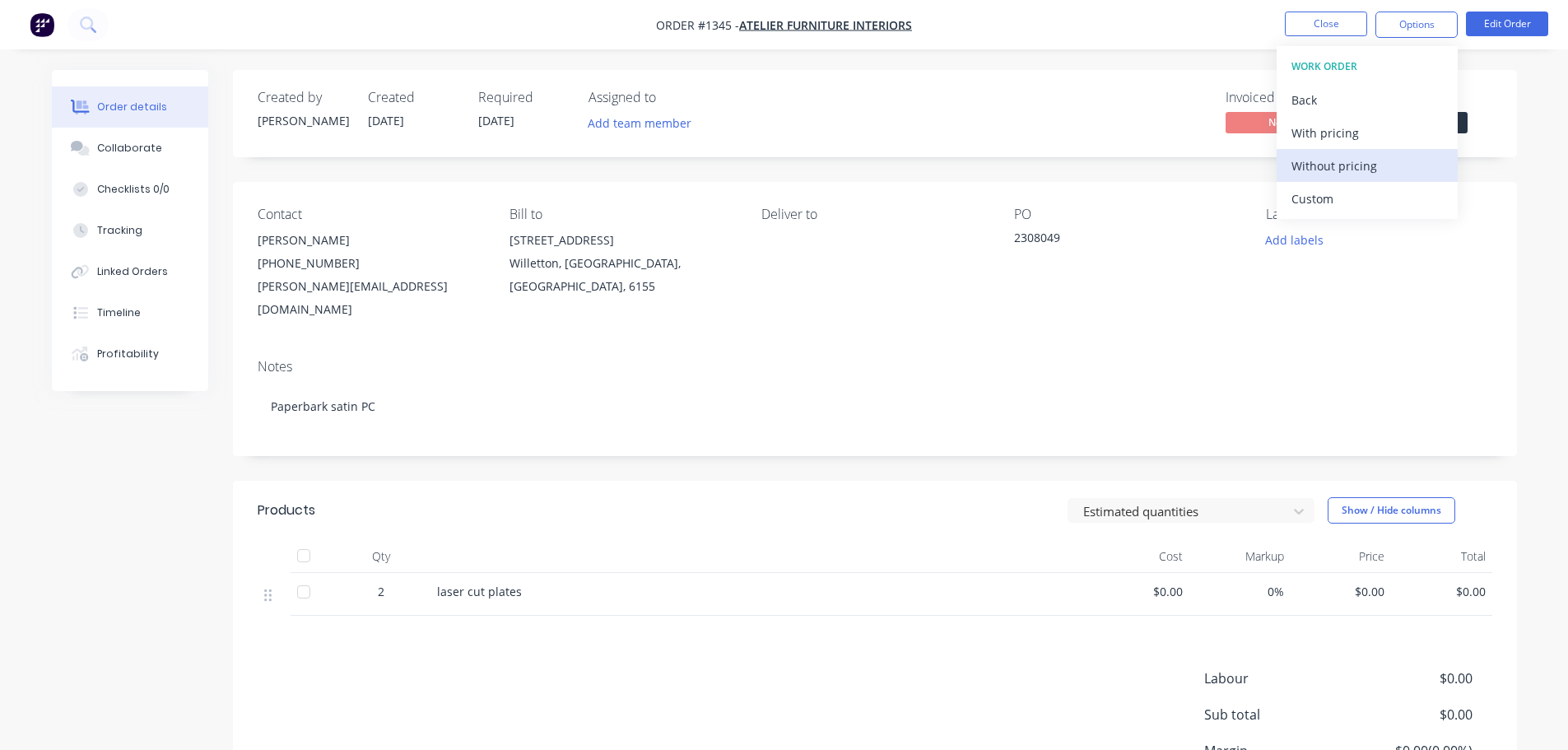
click at [1348, 177] on div "Without pricing" at bounding box center [1368, 166] width 152 height 24
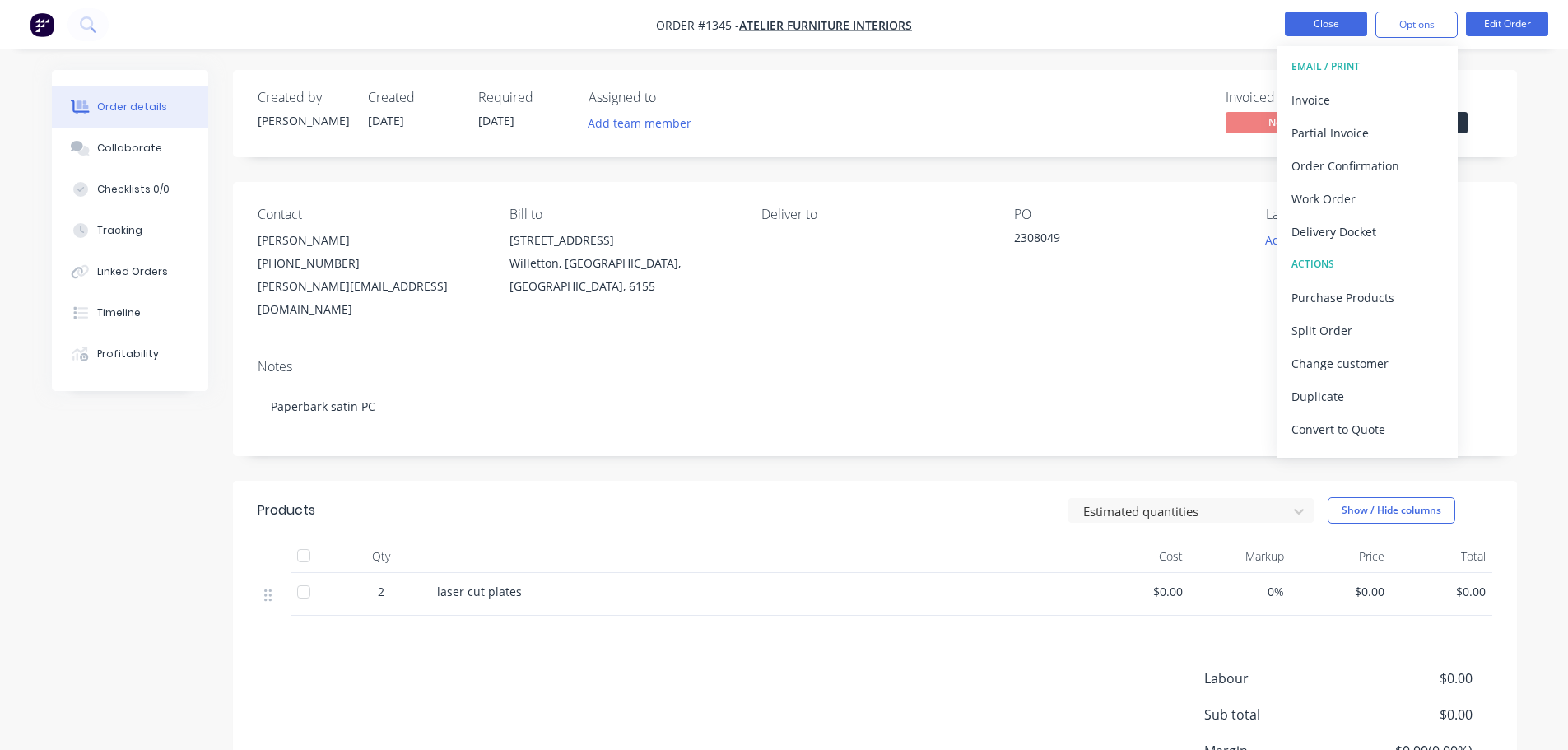
click at [1339, 15] on button "Close" at bounding box center [1326, 24] width 82 height 25
